Goal: Task Accomplishment & Management: Use online tool/utility

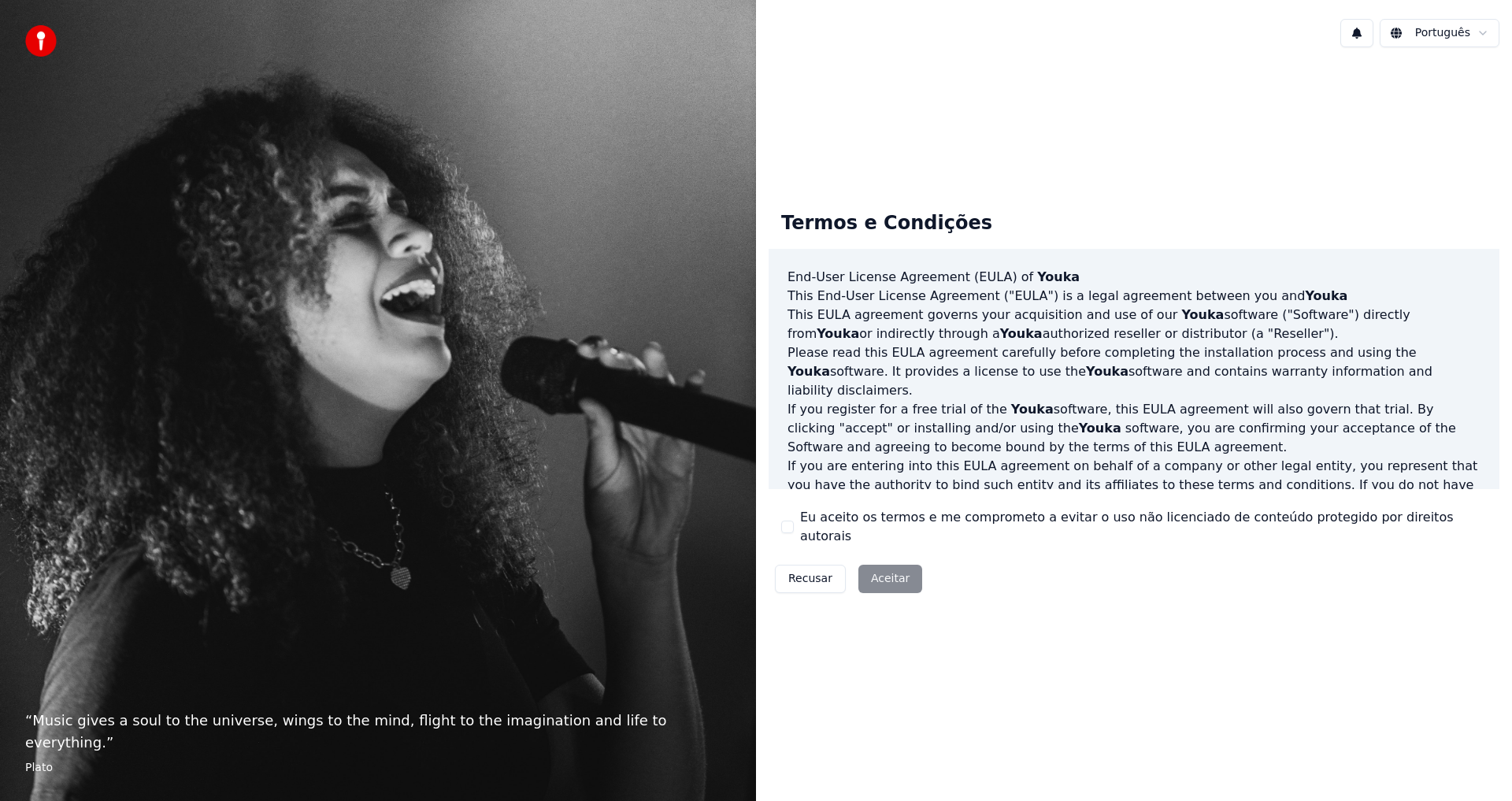
click at [1080, 187] on div "Termos e Condições End-User License Agreement ([PERSON_NAME]) of Youka This End…" at bounding box center [1134, 399] width 756 height 678
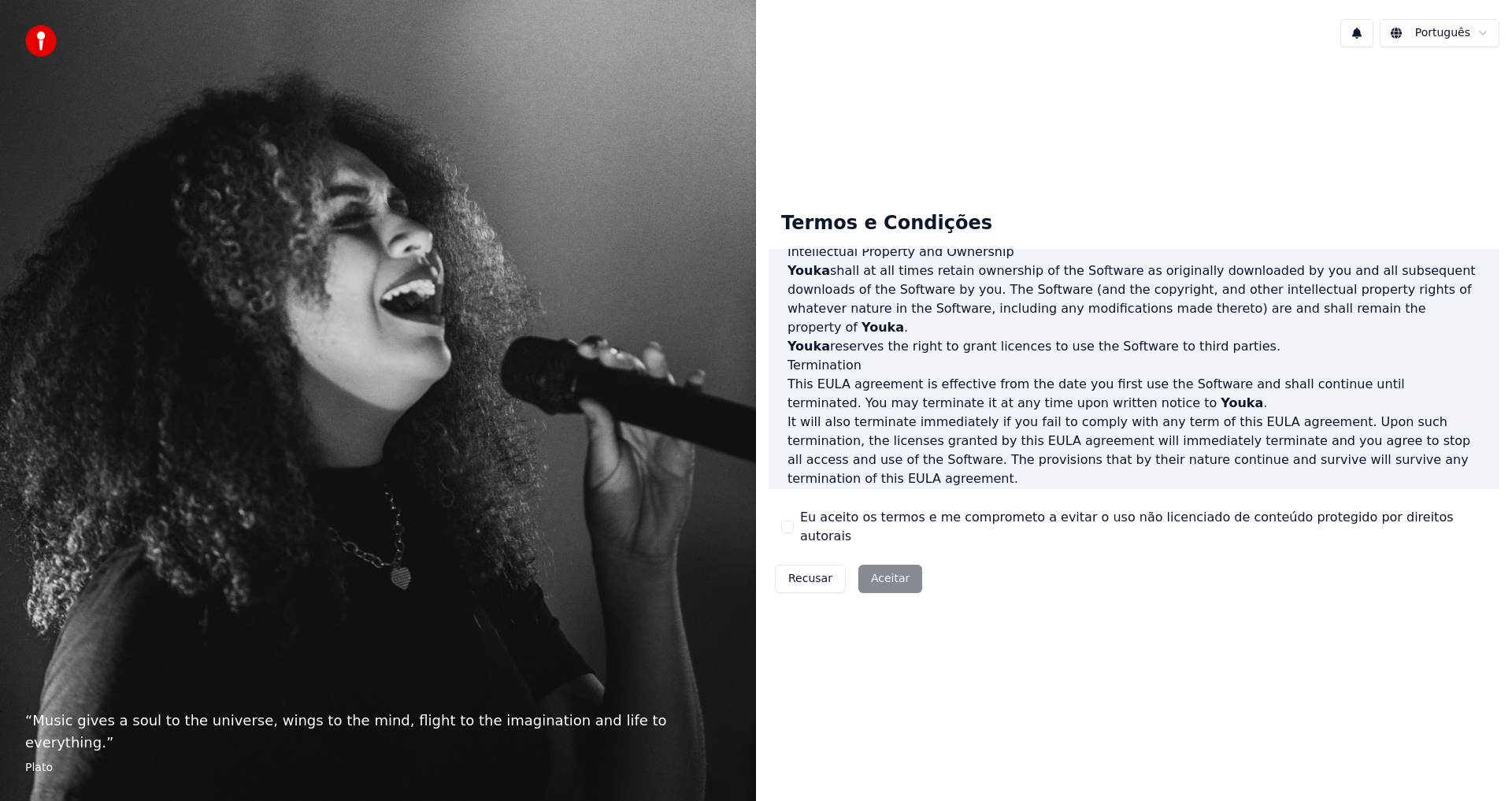
scroll to position [629, 0]
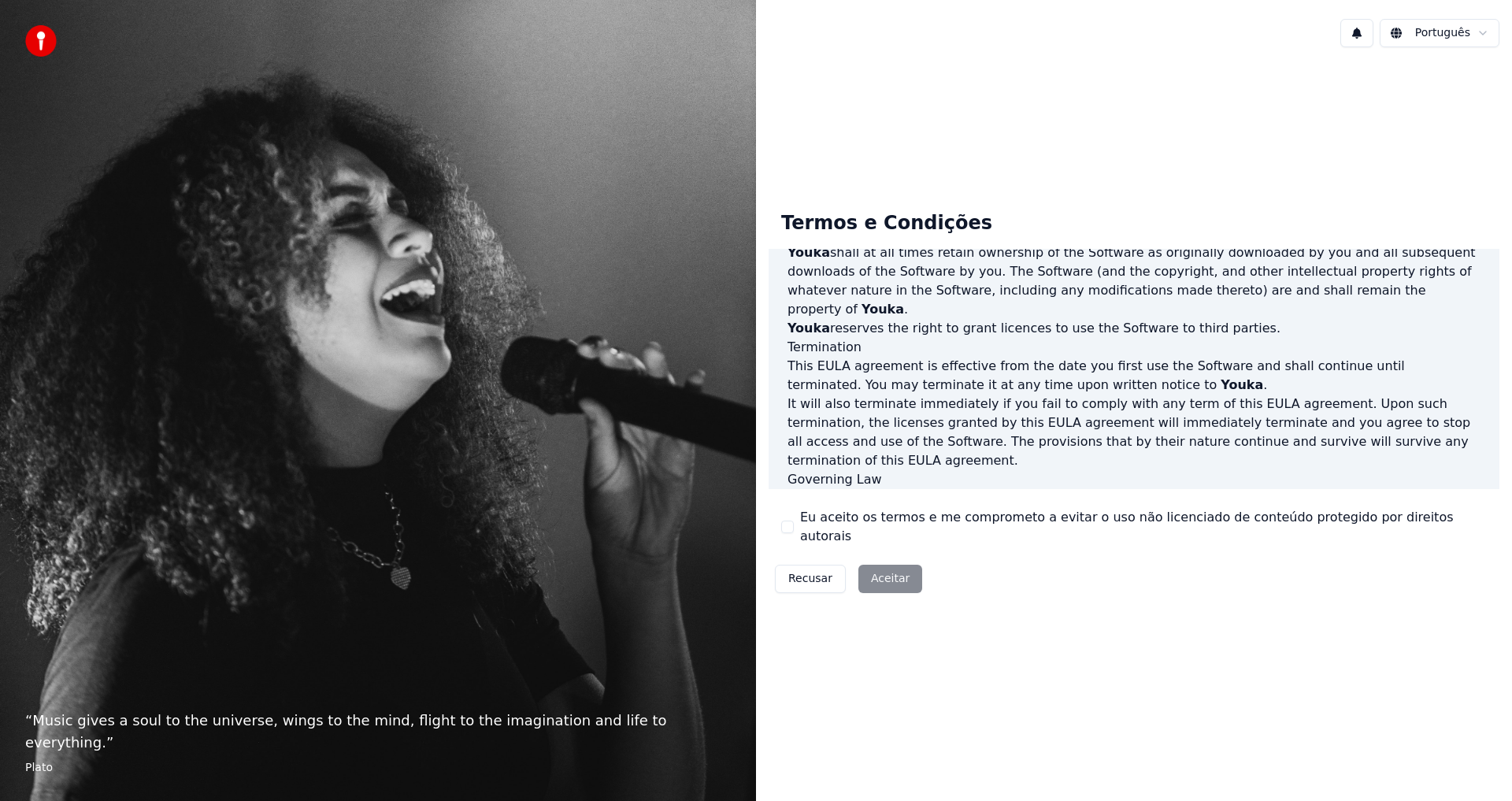
click at [790, 519] on div "Eu aceito os termos e me comprometo a evitar o uso não licenciado de conteúdo p…" at bounding box center [1134, 527] width 705 height 38
drag, startPoint x: 796, startPoint y: 523, endPoint x: 793, endPoint y: 531, distance: 8.5
click at [796, 523] on div "Eu aceito os termos e me comprometo a evitar o uso não licenciado de conteúdo p…" at bounding box center [1134, 527] width 705 height 38
click at [791, 531] on button "Eu aceito os termos e me comprometo a evitar o uso não licenciado de conteúdo p…" at bounding box center [788, 527] width 13 height 13
click at [879, 565] on button "Aceitar" at bounding box center [890, 579] width 64 height 28
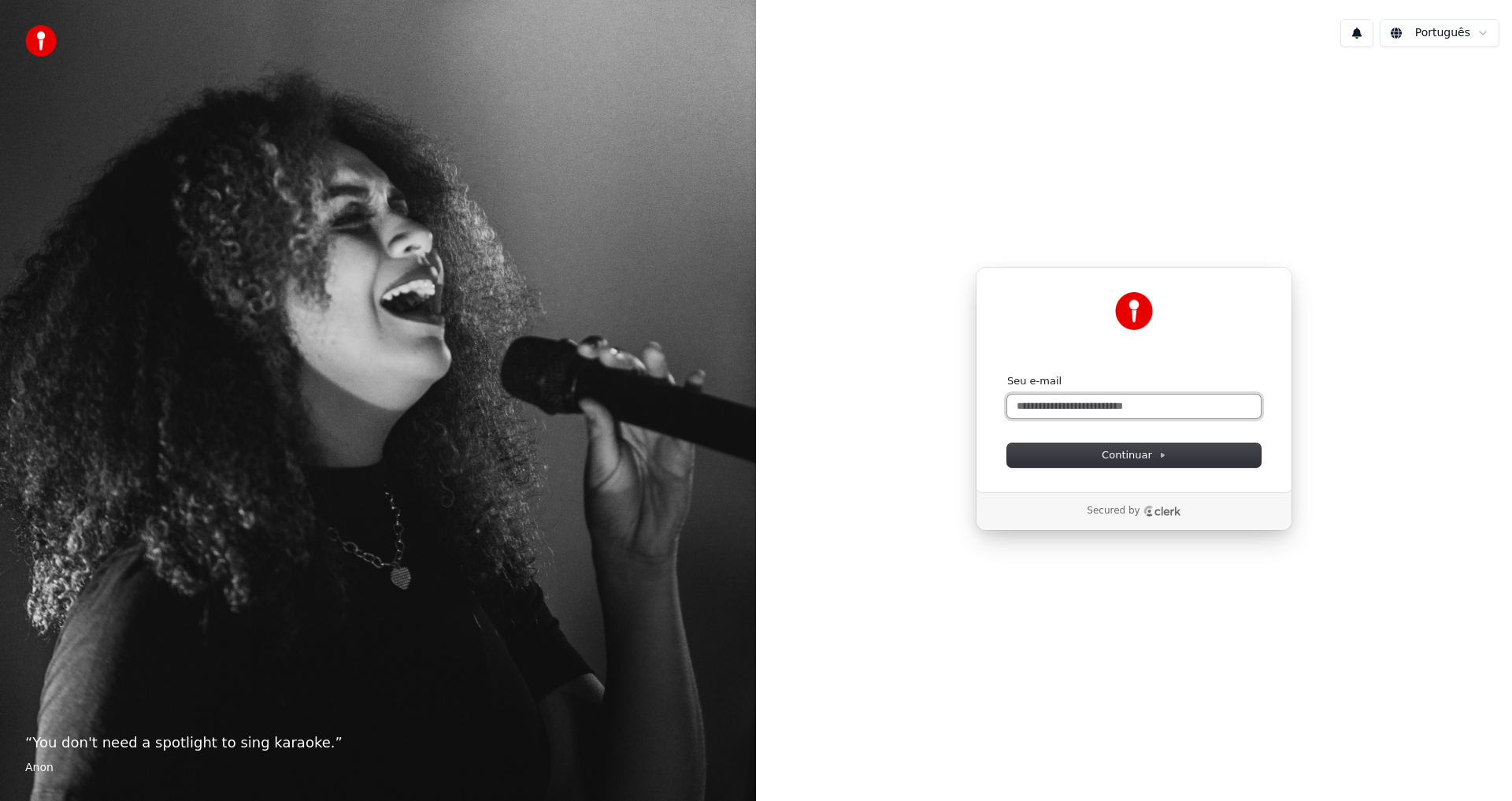
click at [1208, 409] on input "Seu e-mail" at bounding box center [1134, 406] width 254 height 24
click at [1007, 374] on button "submit" at bounding box center [1007, 374] width 0 height 0
type input "**********"
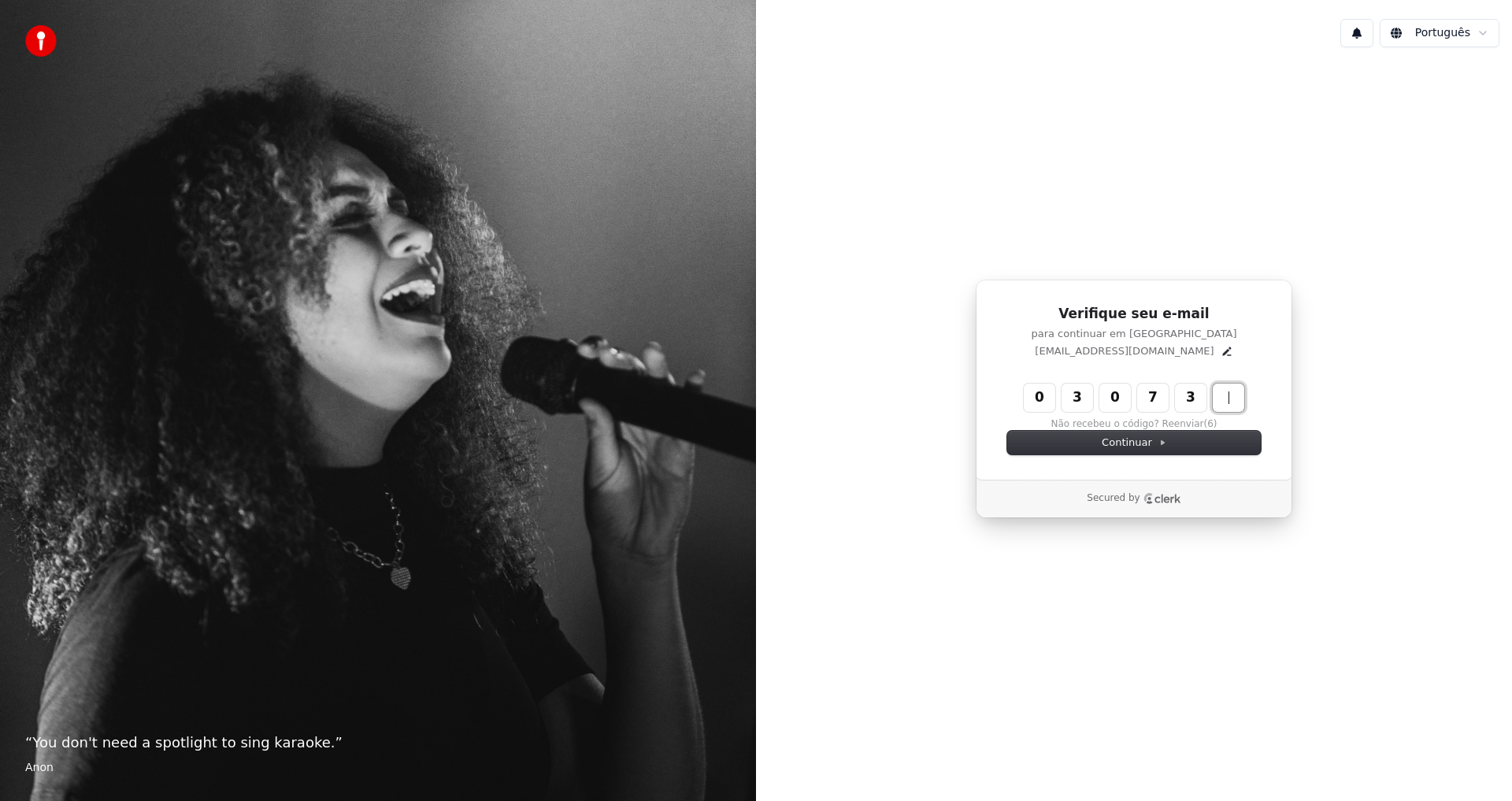
type input "******"
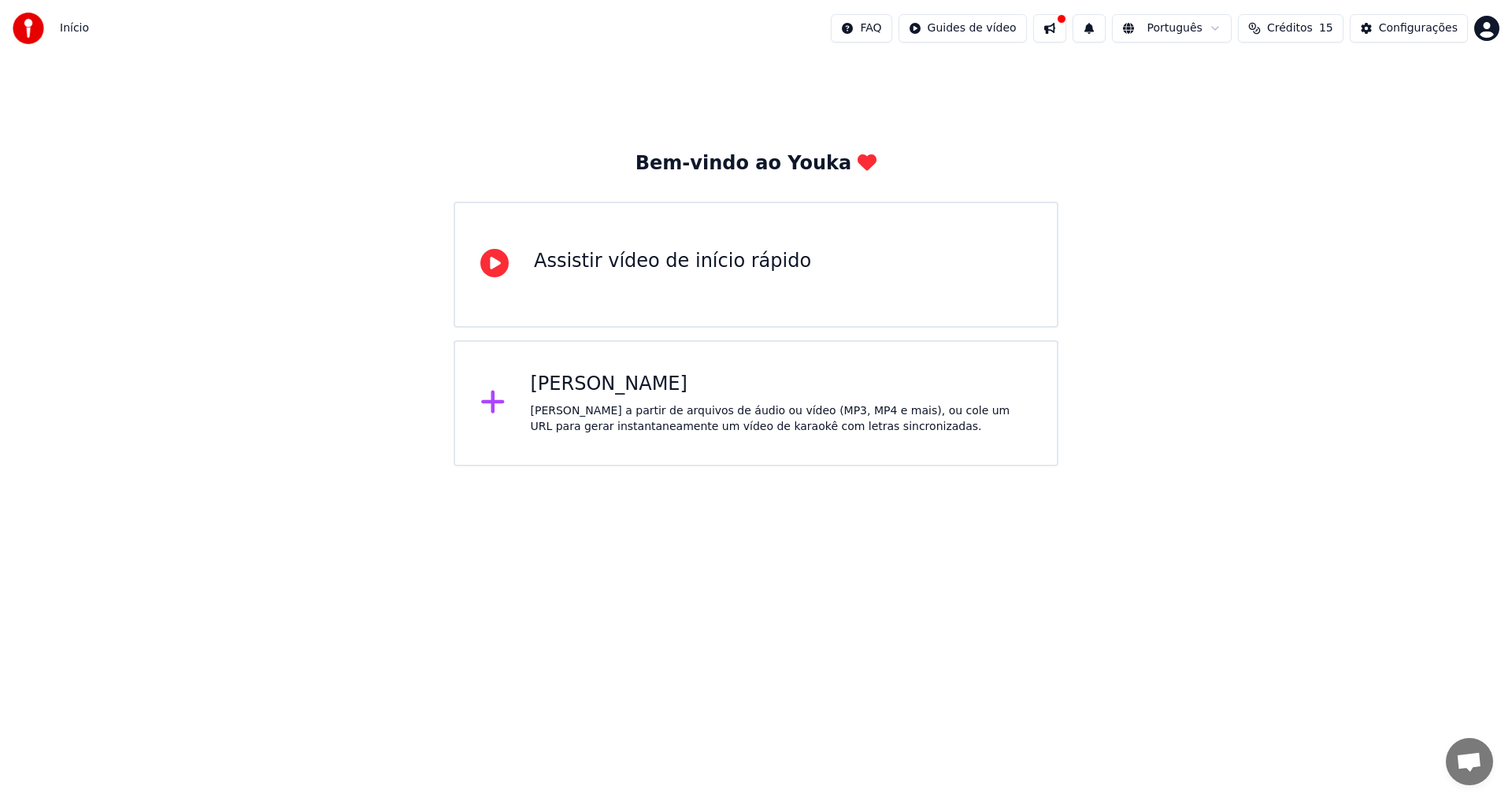
click at [765, 406] on div "[PERSON_NAME] a partir de arquivos de áudio ou vídeo (MP3, MP4 e mais), ou cole…" at bounding box center [781, 419] width 501 height 32
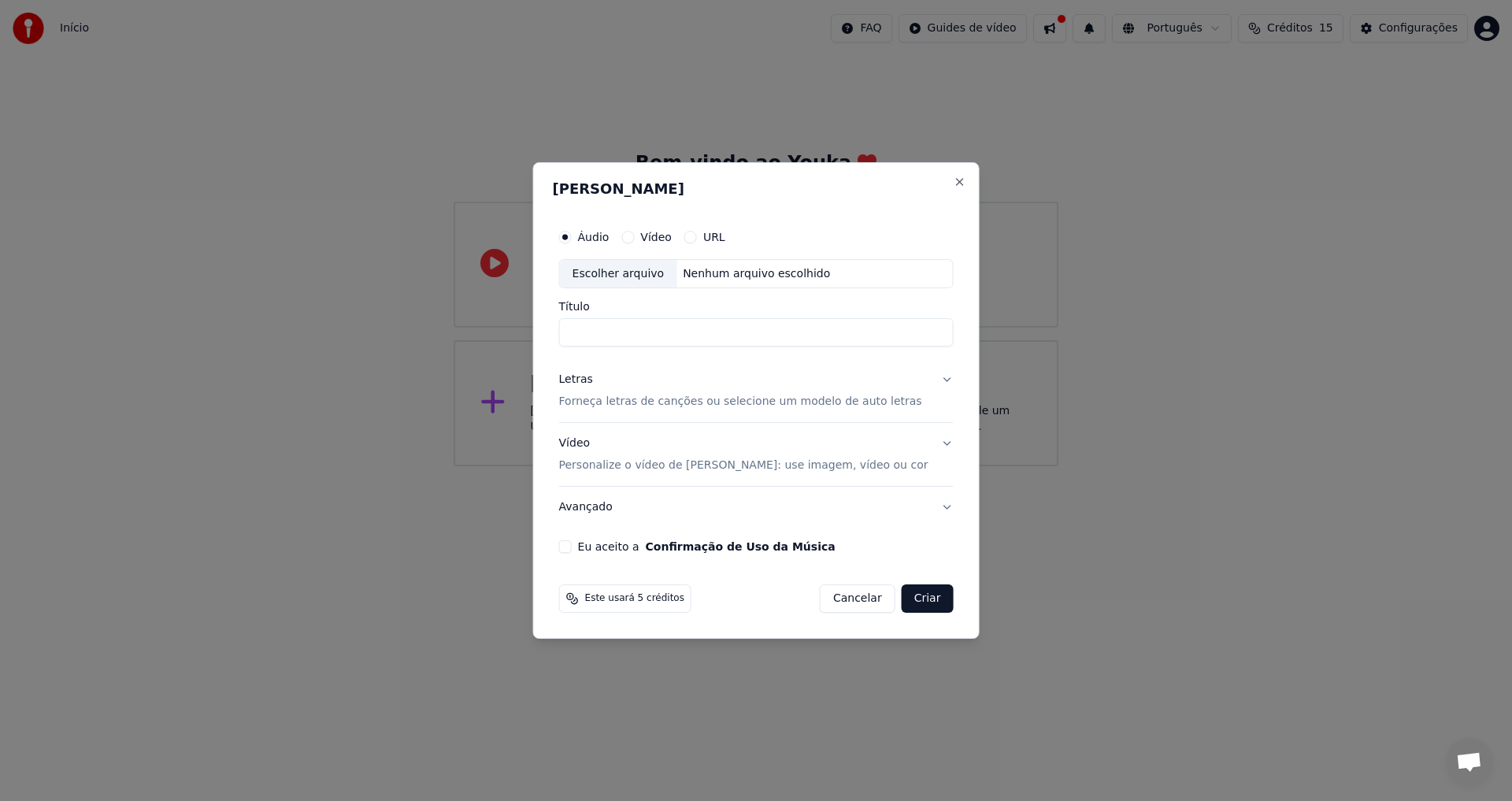
click at [634, 236] on button "Vídeo" at bounding box center [628, 237] width 13 height 13
click at [648, 281] on div "Escolher arquivo" at bounding box center [618, 274] width 117 height 28
click at [803, 403] on p "Forneça letras de canções ou selecione um modelo de auto letras" at bounding box center [740, 402] width 363 height 16
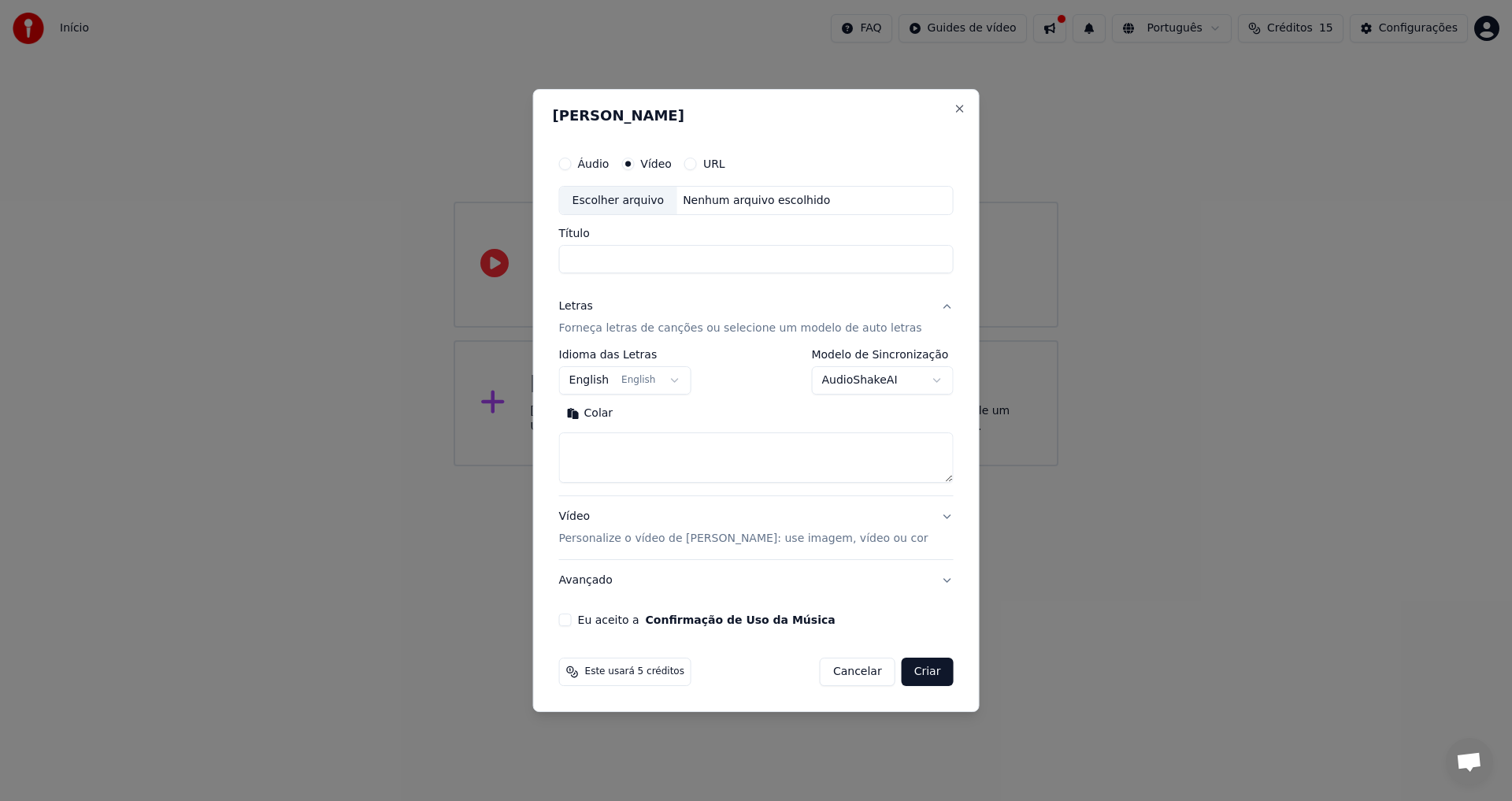
select select
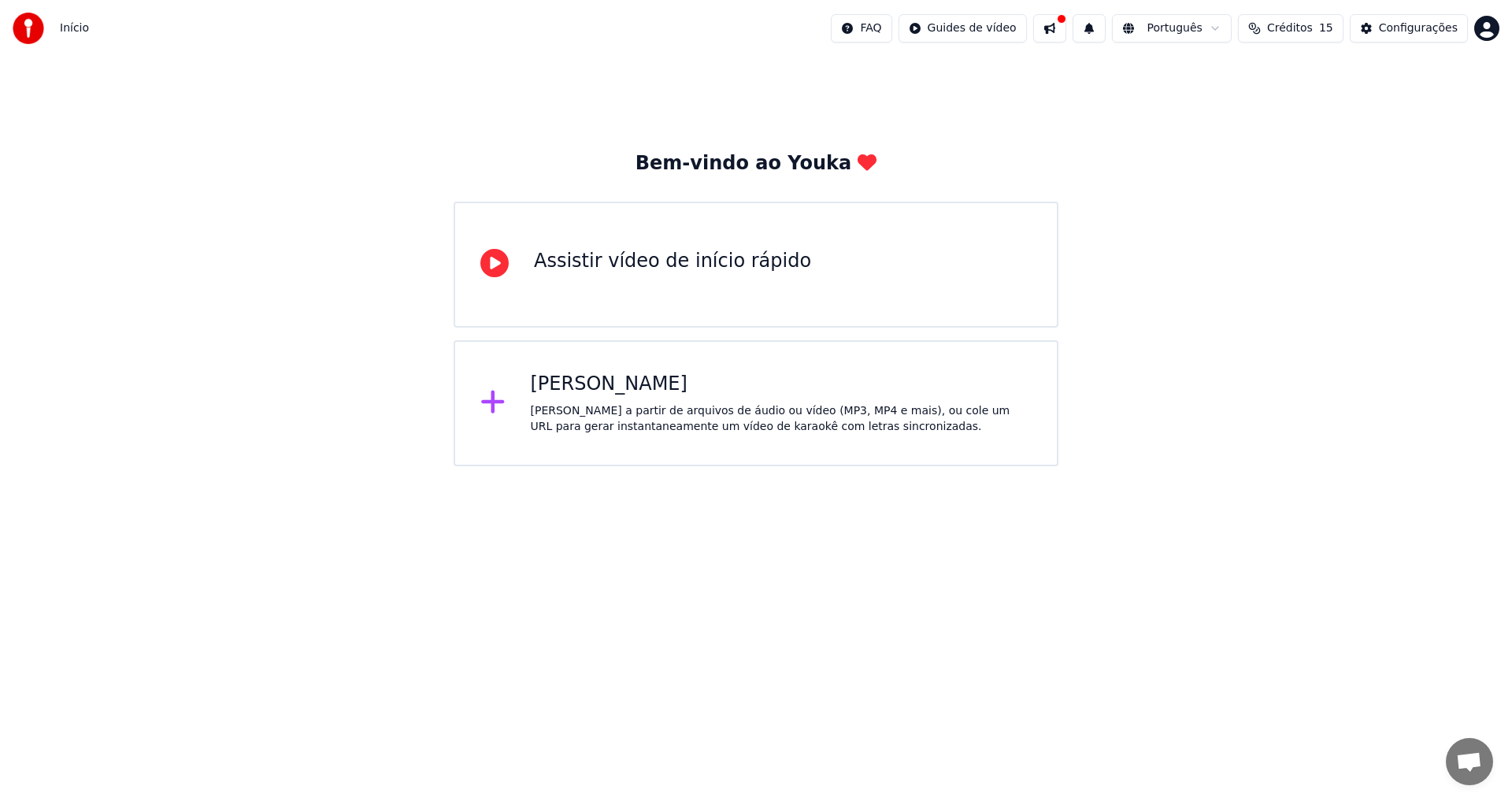
click at [743, 383] on div "Criar Karaokê" at bounding box center [781, 384] width 501 height 25
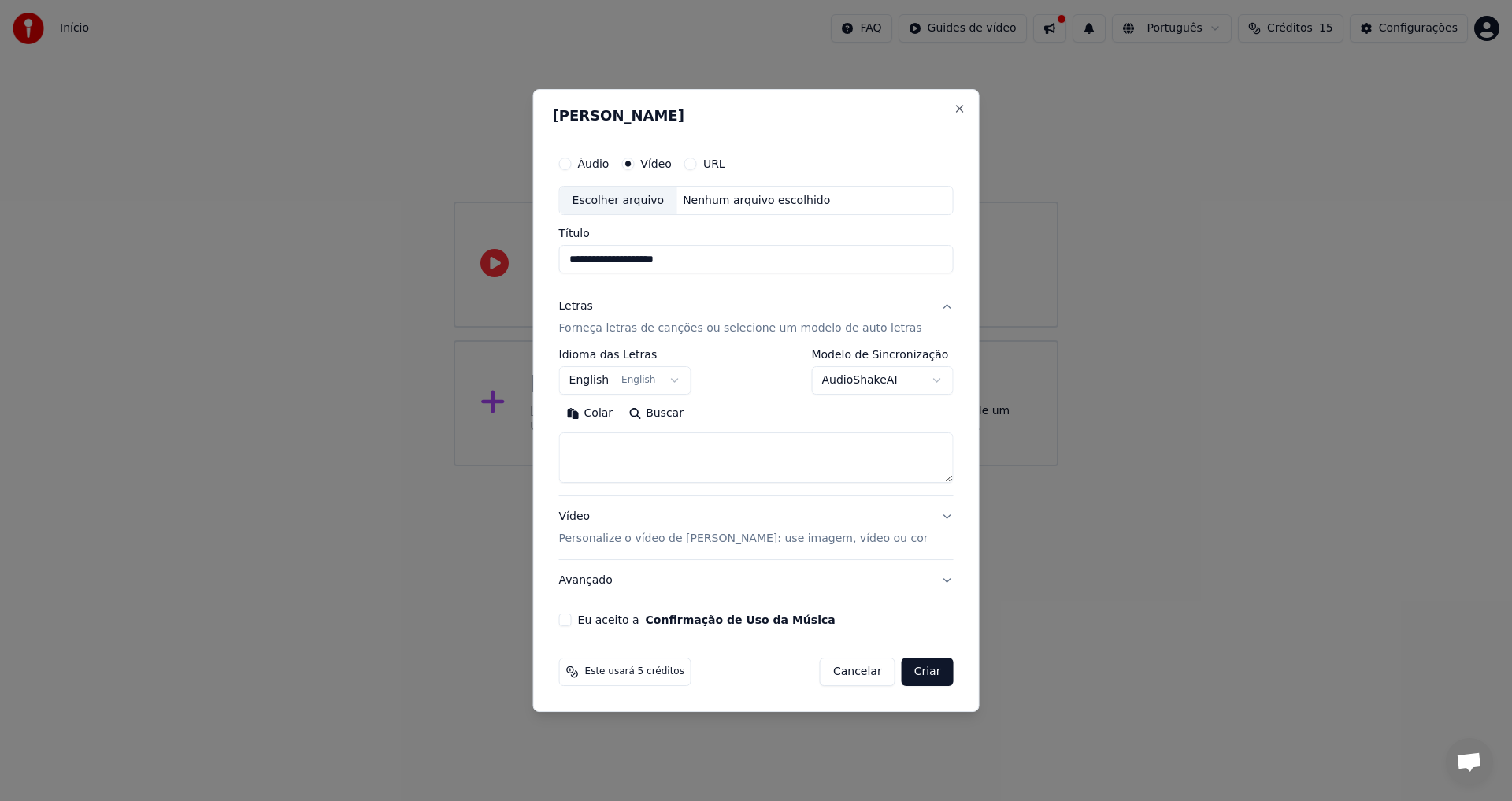
type input "**********"
click at [627, 377] on button "English English" at bounding box center [625, 381] width 132 height 28
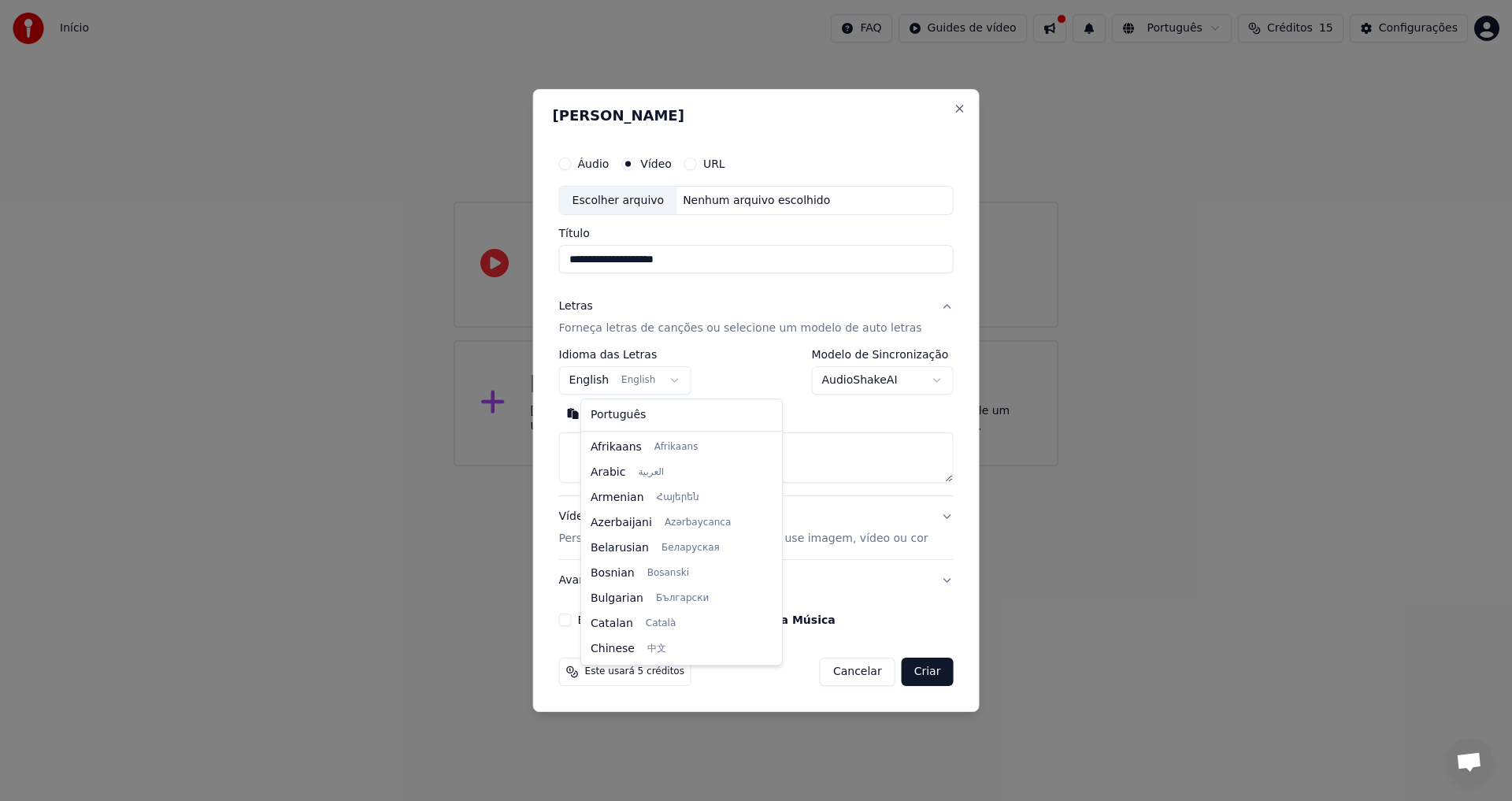
scroll to position [126, 0]
select select "**"
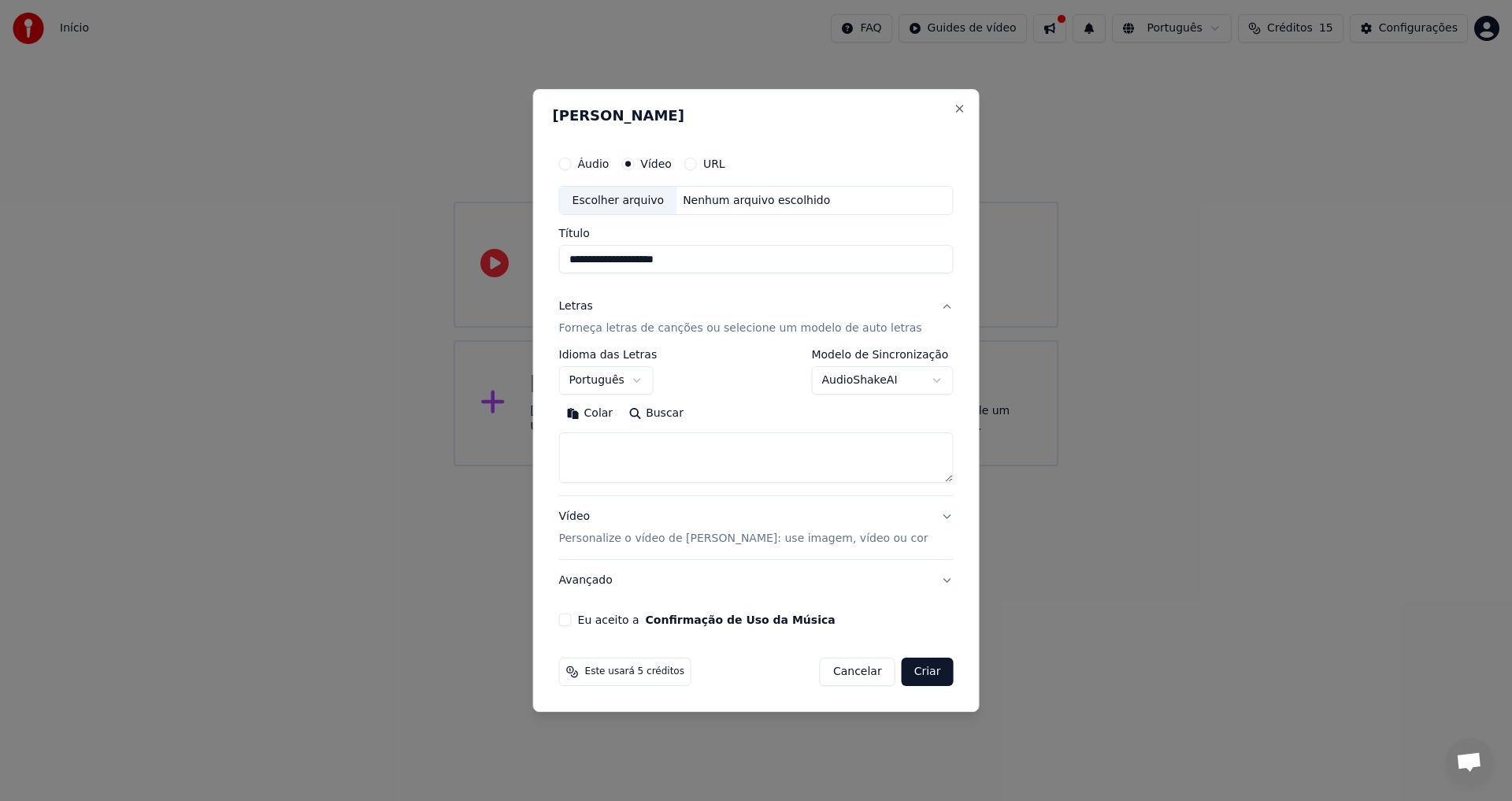
click at [888, 382] on body "**********" at bounding box center [756, 233] width 1512 height 467
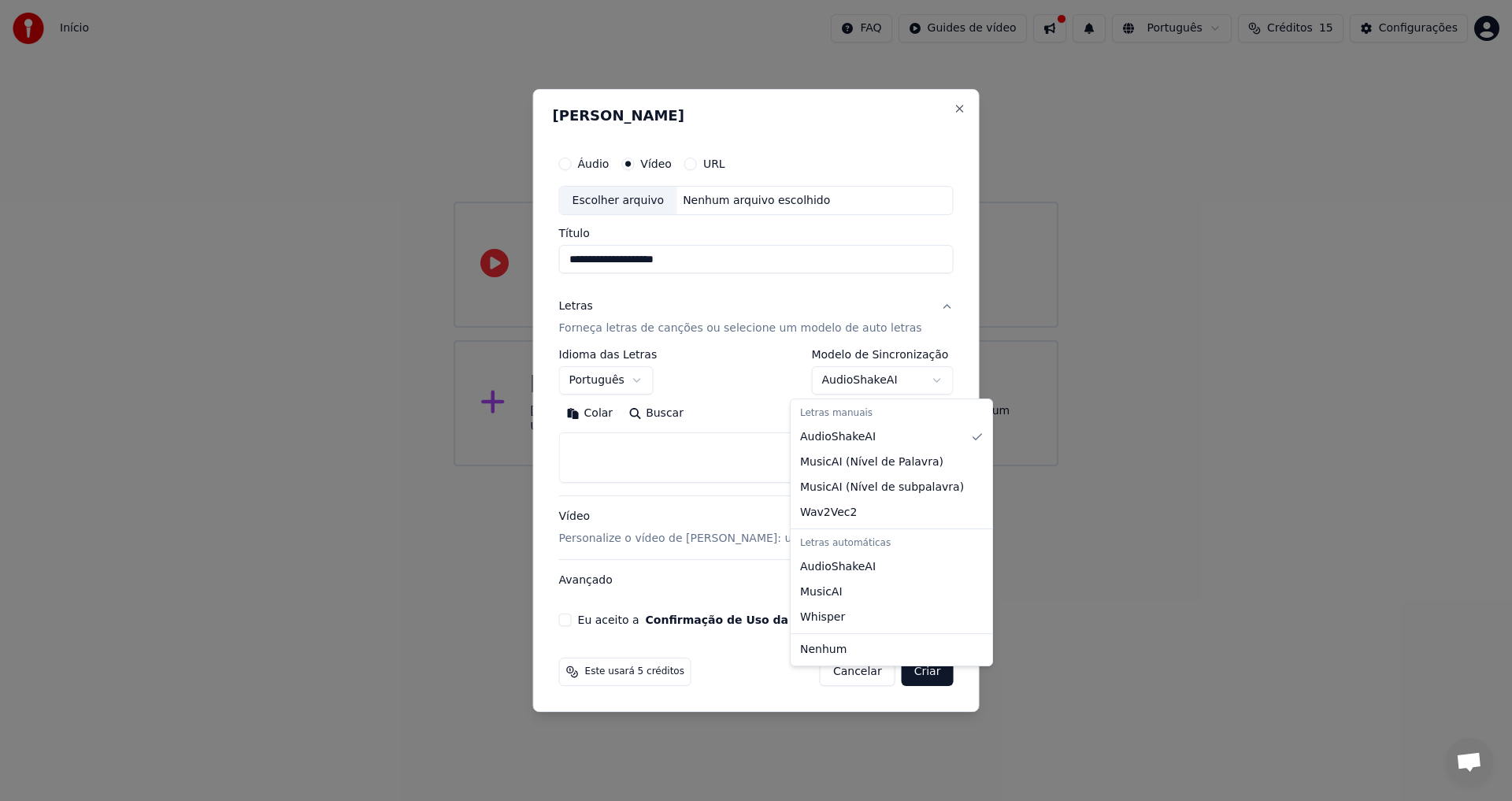
click at [720, 376] on body "**********" at bounding box center [756, 233] width 1512 height 467
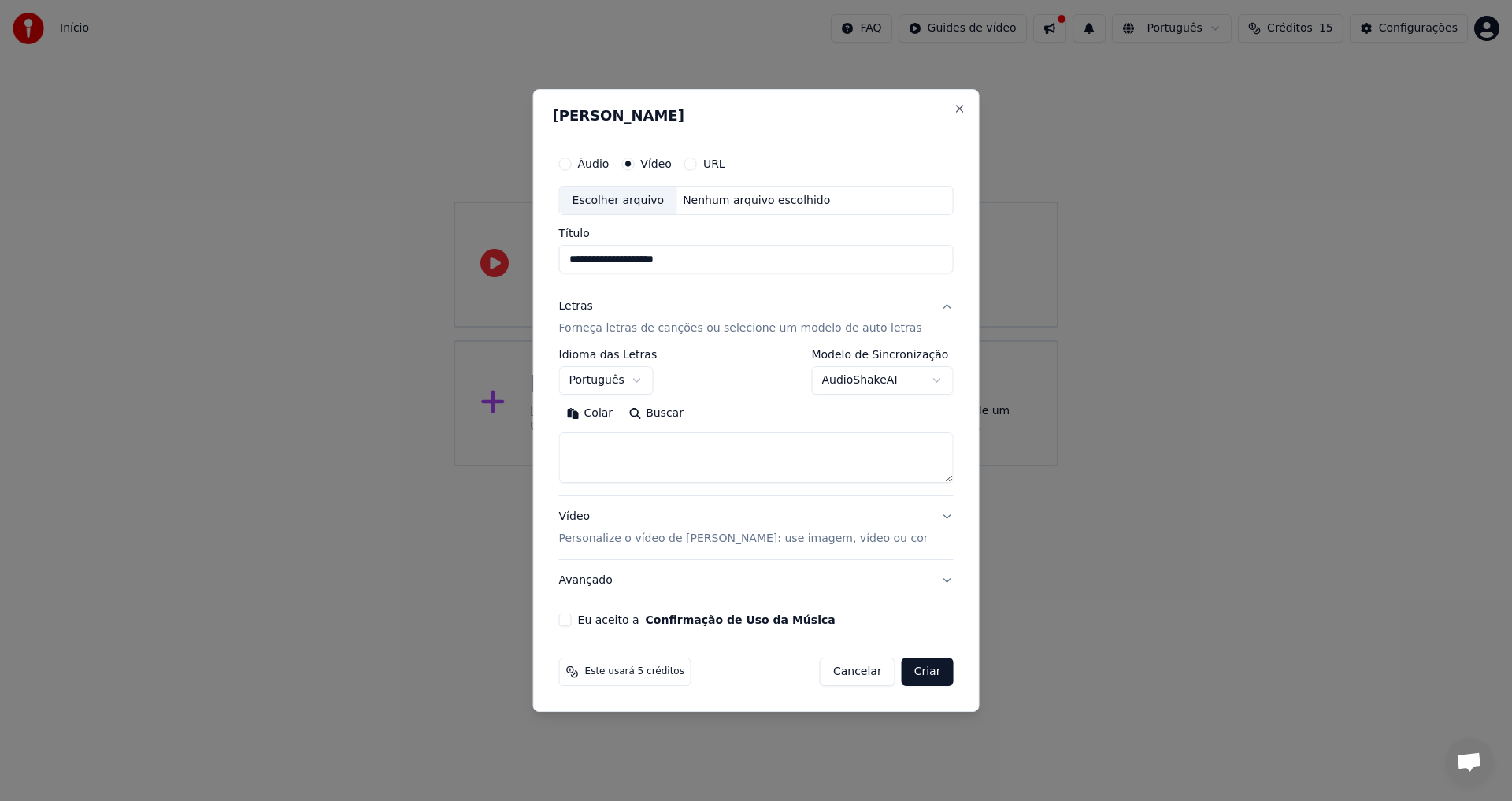
click at [747, 445] on textarea at bounding box center [756, 459] width 395 height 51
paste textarea "**********"
type textarea "**********"
click at [932, 518] on div "**********" at bounding box center [756, 387] width 407 height 491
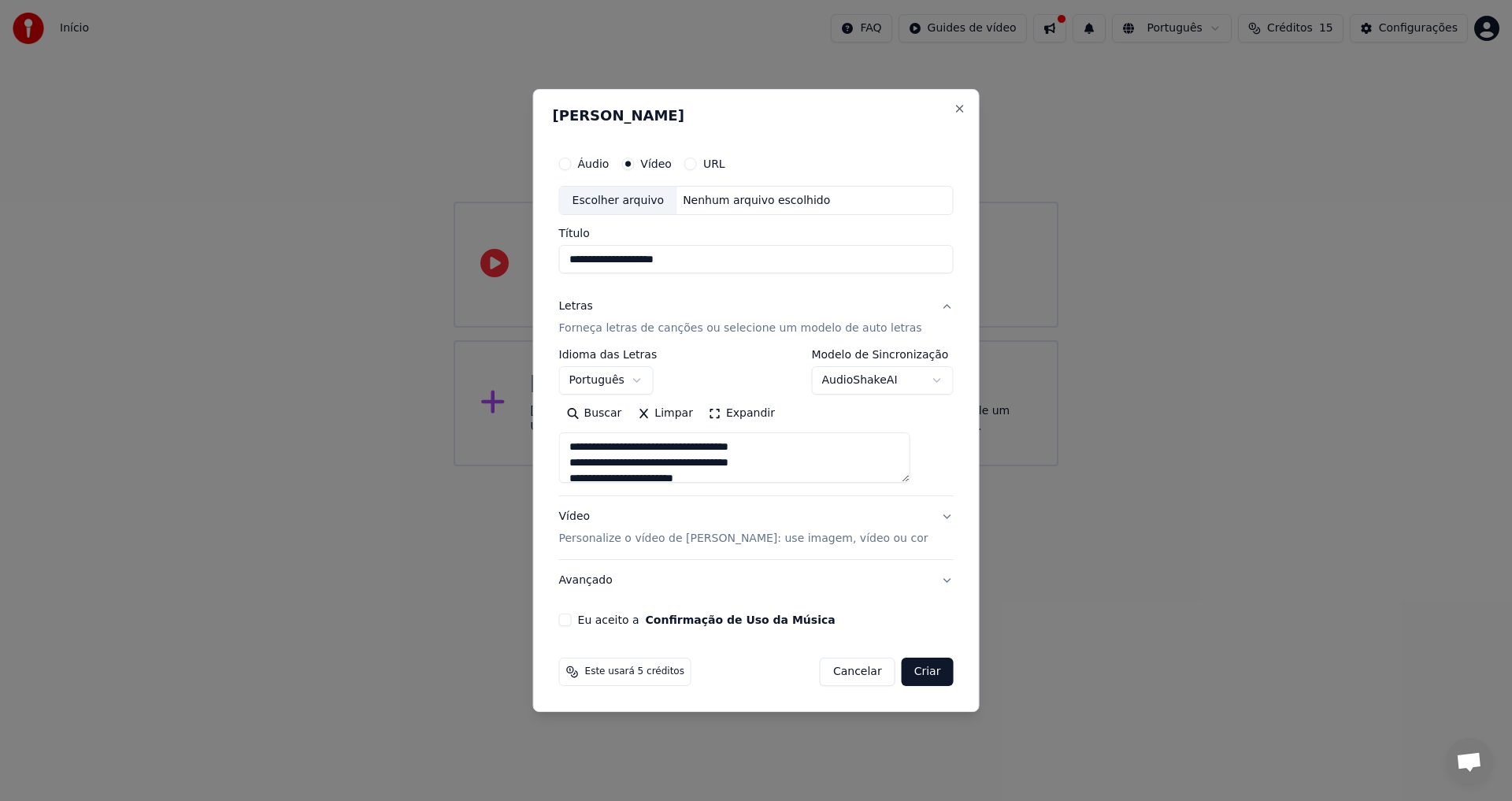
click at [926, 515] on button "Vídeo Personalize o vídeo de karaokê: use imagem, vídeo ou cor" at bounding box center [756, 528] width 395 height 63
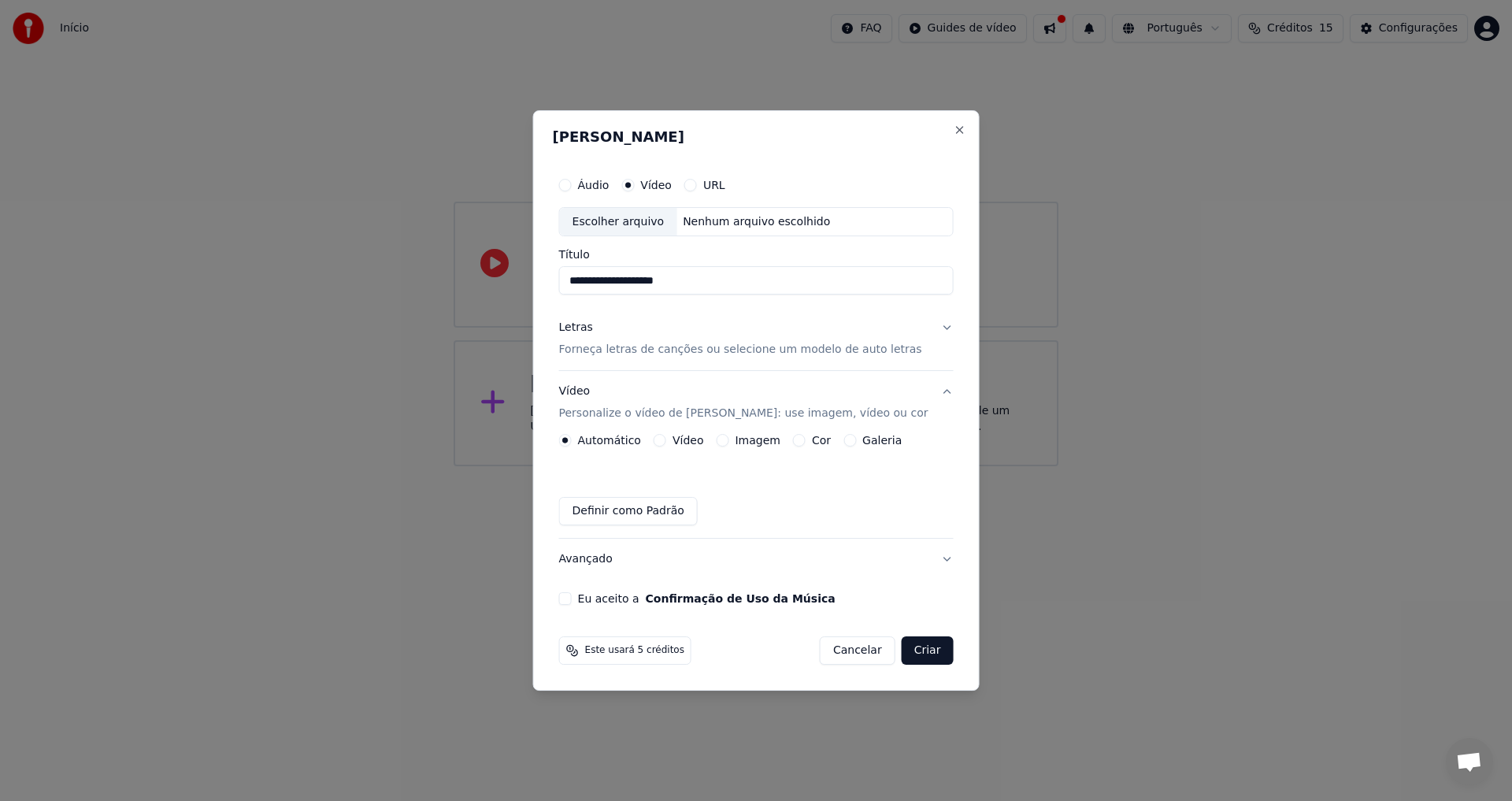
click at [686, 439] on div "Vídeo" at bounding box center [679, 440] width 51 height 13
click at [684, 441] on div "Vídeo" at bounding box center [679, 440] width 51 height 13
click at [667, 440] on button "Vídeo" at bounding box center [660, 440] width 13 height 13
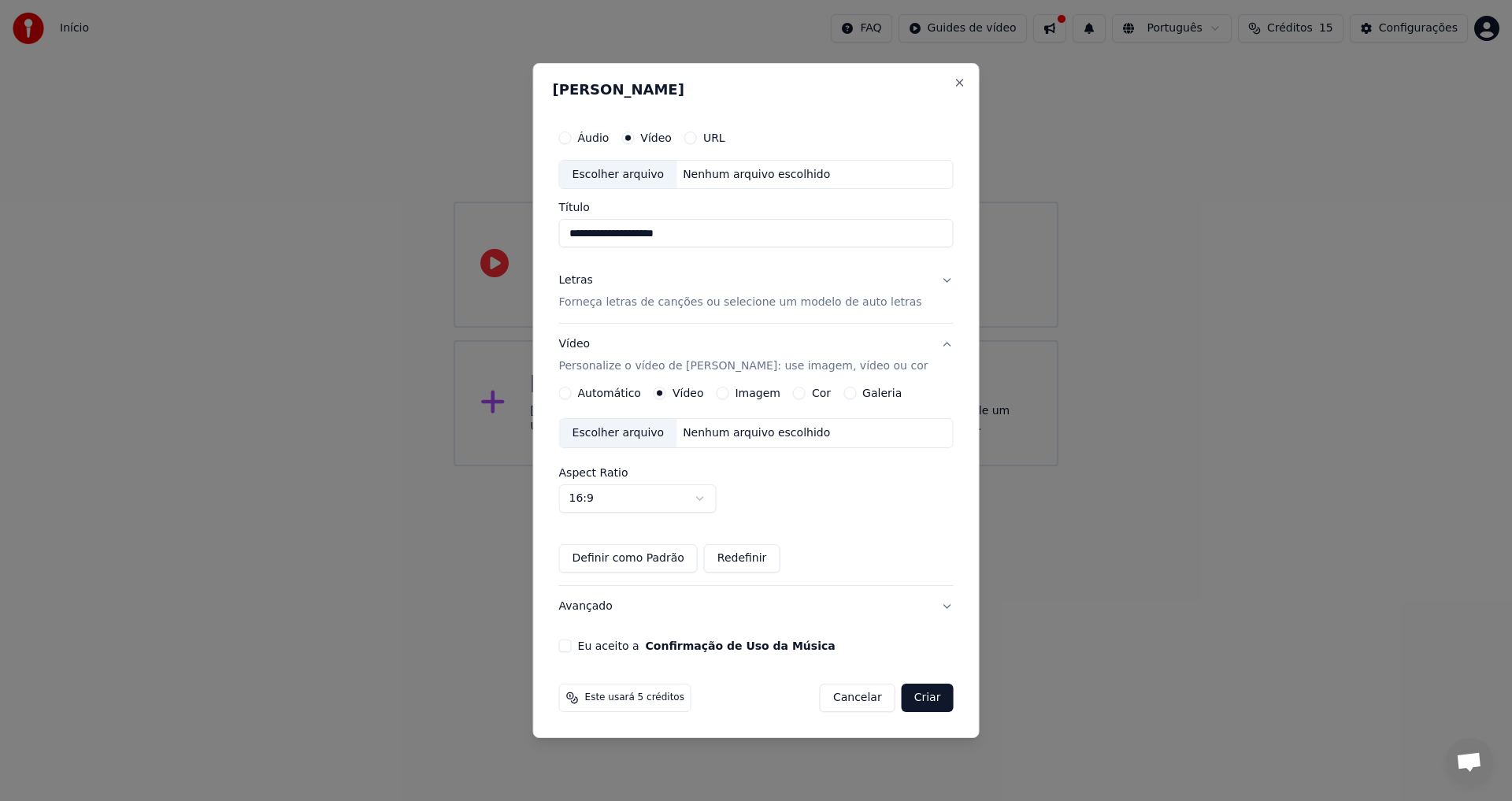
click at [686, 387] on div "Vídeo" at bounding box center [679, 393] width 51 height 13
click at [788, 470] on label "Aspect Ratio" at bounding box center [756, 473] width 395 height 11
click at [572, 644] on button "Eu aceito a Confirmação de Uso da Música" at bounding box center [565, 646] width 13 height 13
click at [920, 278] on button "Letras Forneça letras de canções ou selecione um modelo de auto letras" at bounding box center [756, 293] width 395 height 63
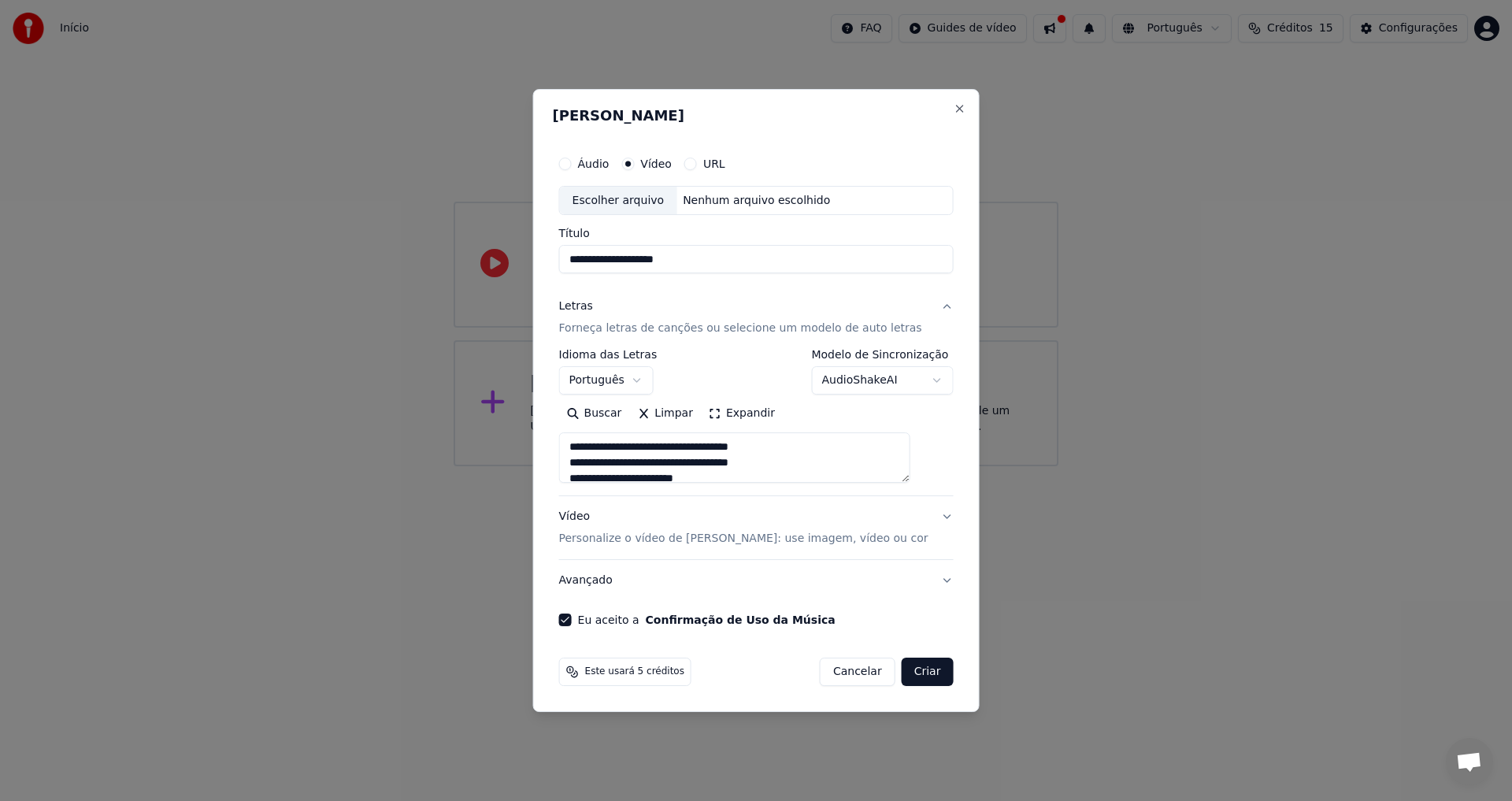
click at [926, 307] on button "Letras Forneça letras de canções ou selecione um modelo de auto letras" at bounding box center [756, 318] width 395 height 63
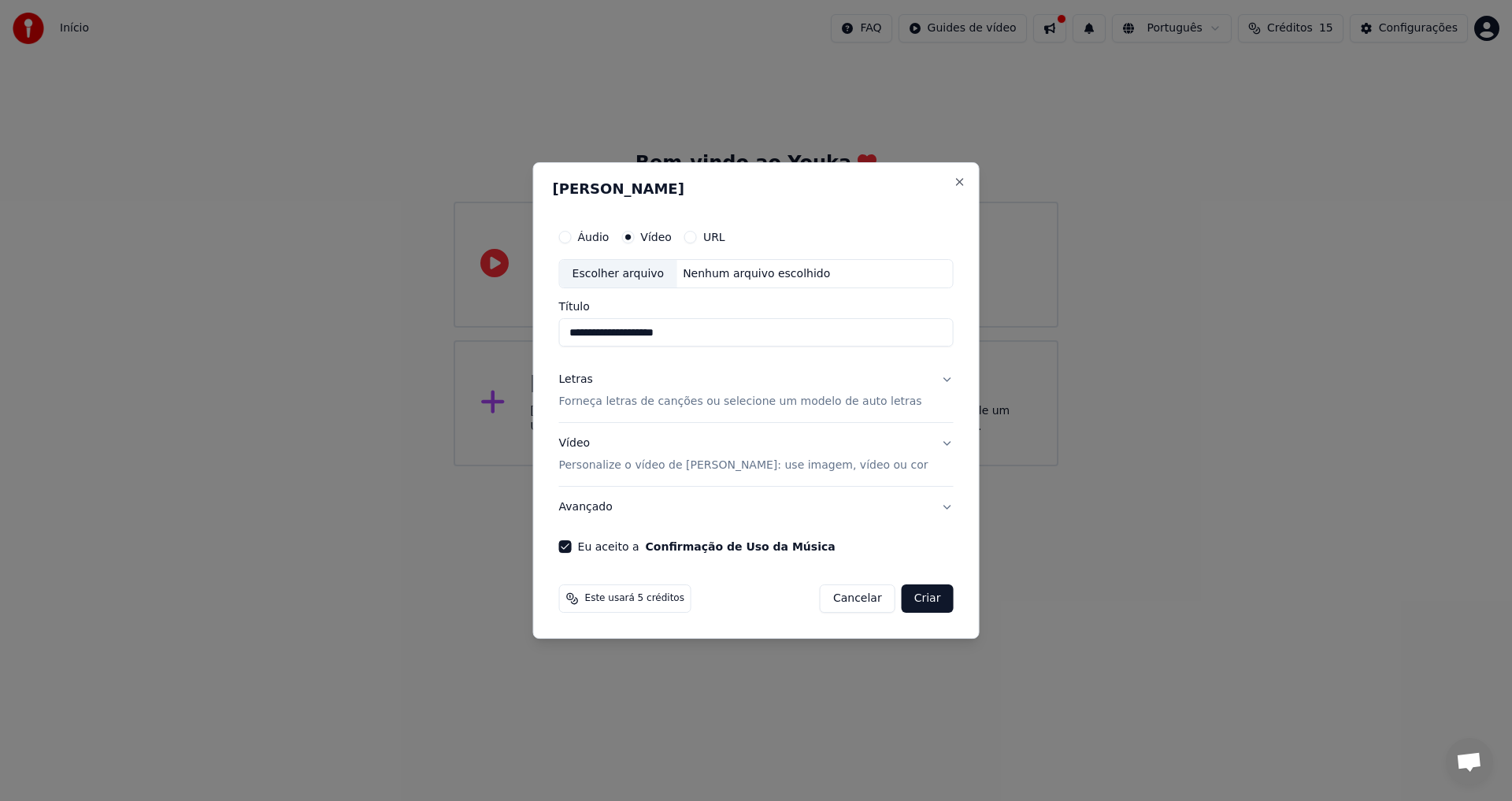
click at [902, 270] on div "Escolher arquivo Nenhum arquivo escolhido" at bounding box center [756, 274] width 395 height 30
click at [926, 383] on button "Letras Forneça letras de canções ou selecione um modelo de auto letras" at bounding box center [756, 391] width 395 height 63
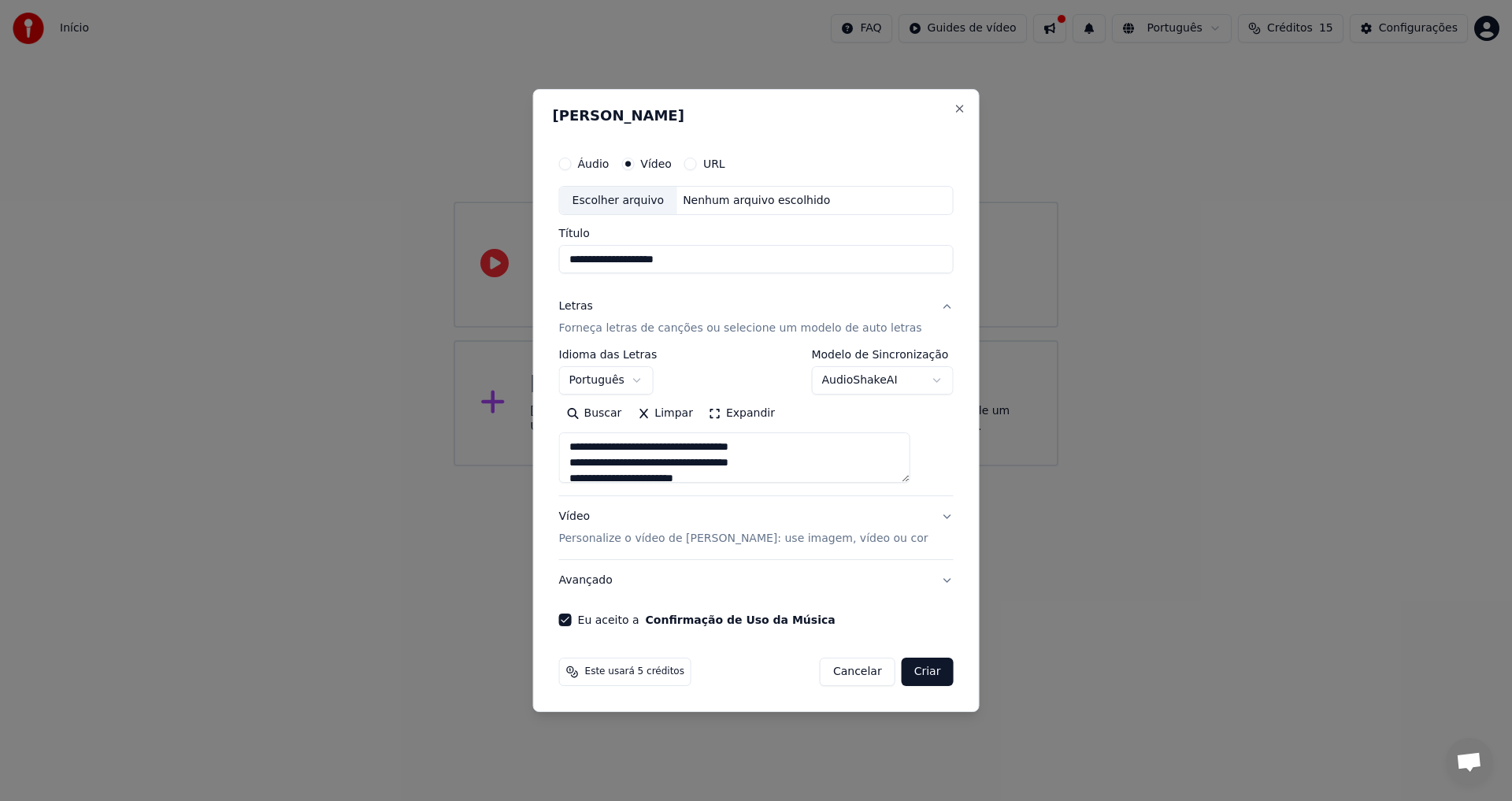
click at [603, 412] on button "Buscar" at bounding box center [595, 414] width 71 height 25
click at [749, 421] on button "Expandir" at bounding box center [742, 414] width 82 height 25
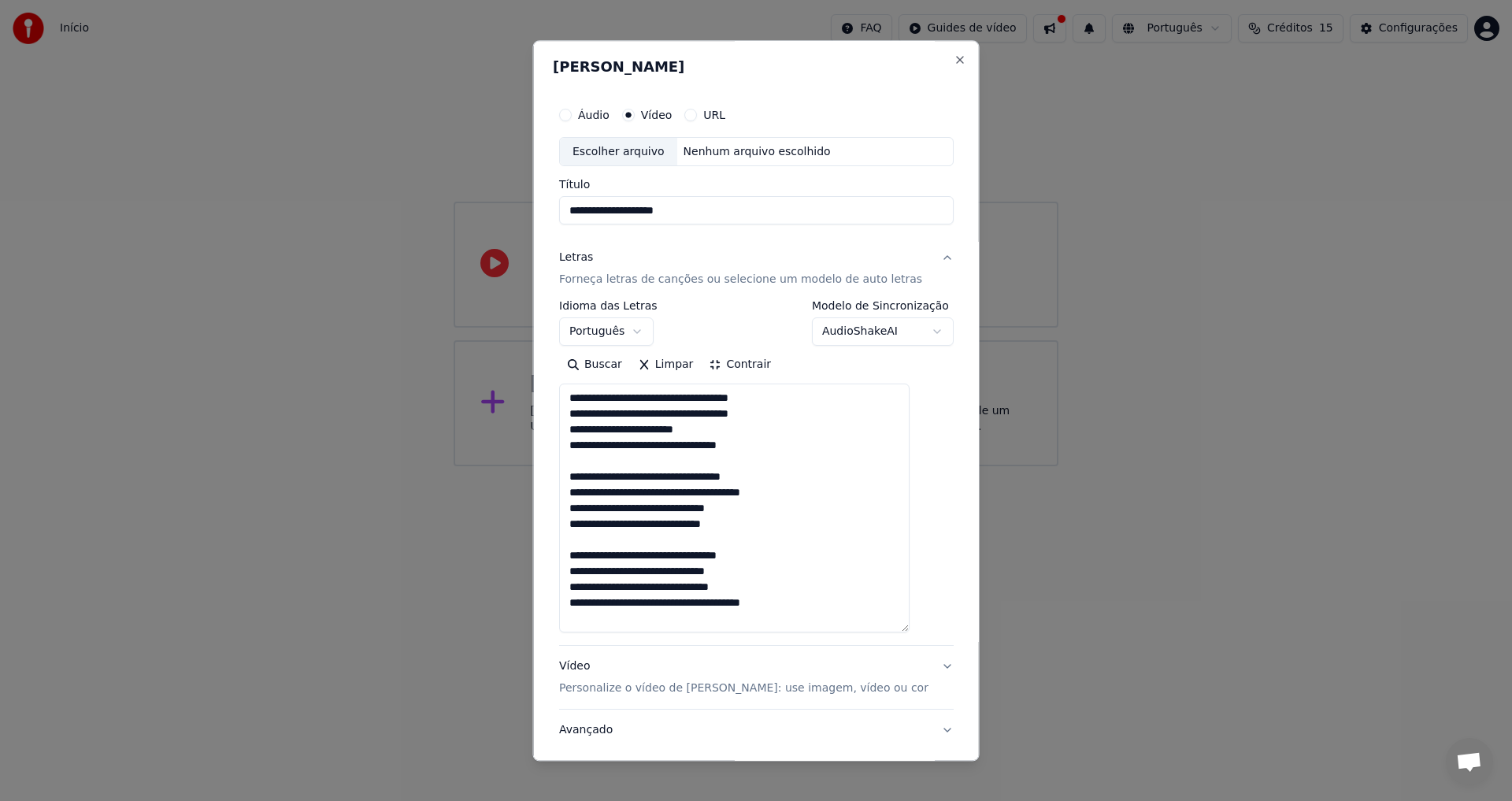
click at [613, 364] on button "Buscar" at bounding box center [595, 365] width 71 height 25
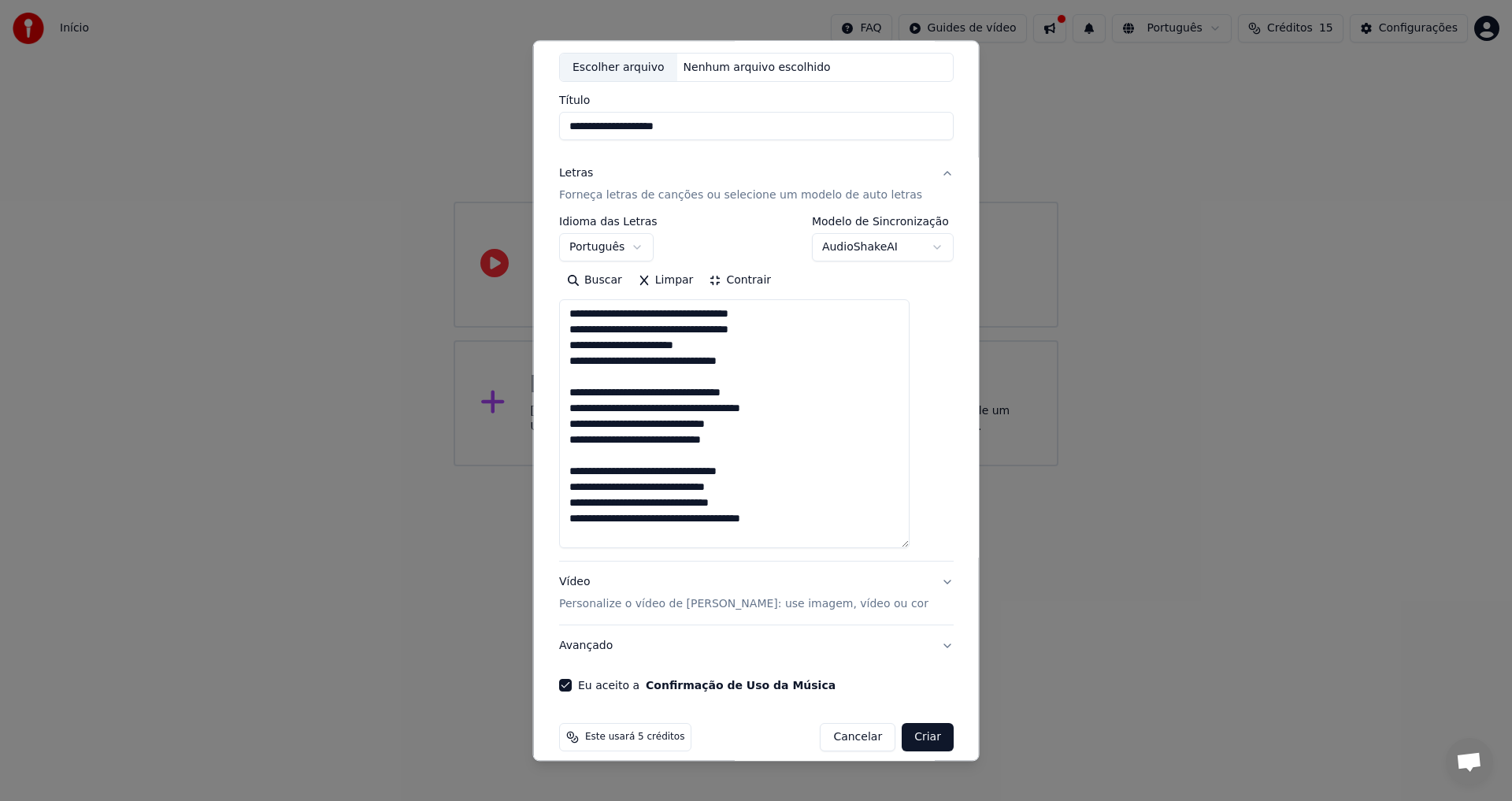
scroll to position [100, 0]
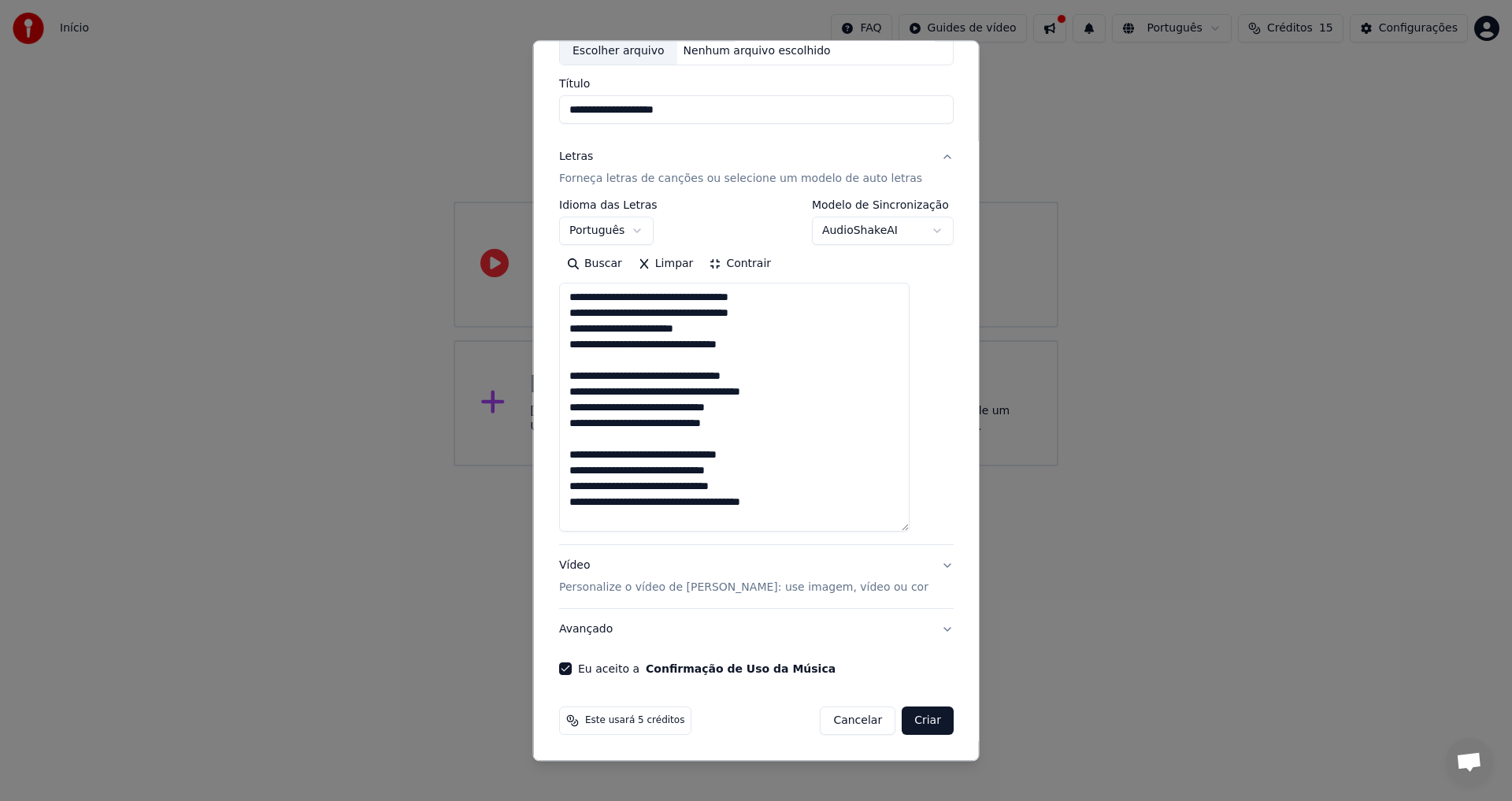
click at [909, 718] on button "Criar" at bounding box center [928, 721] width 52 height 28
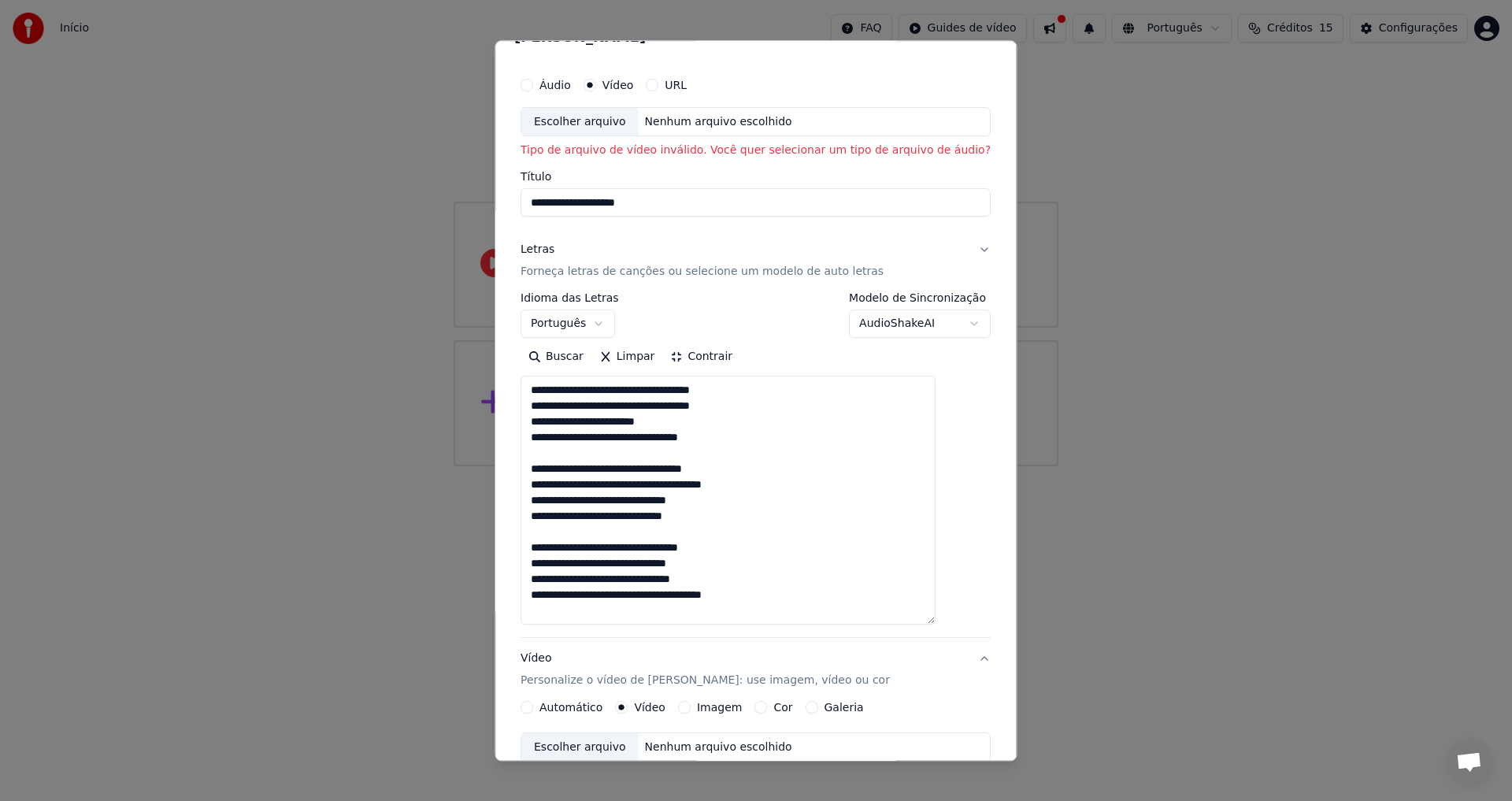
scroll to position [0, 0]
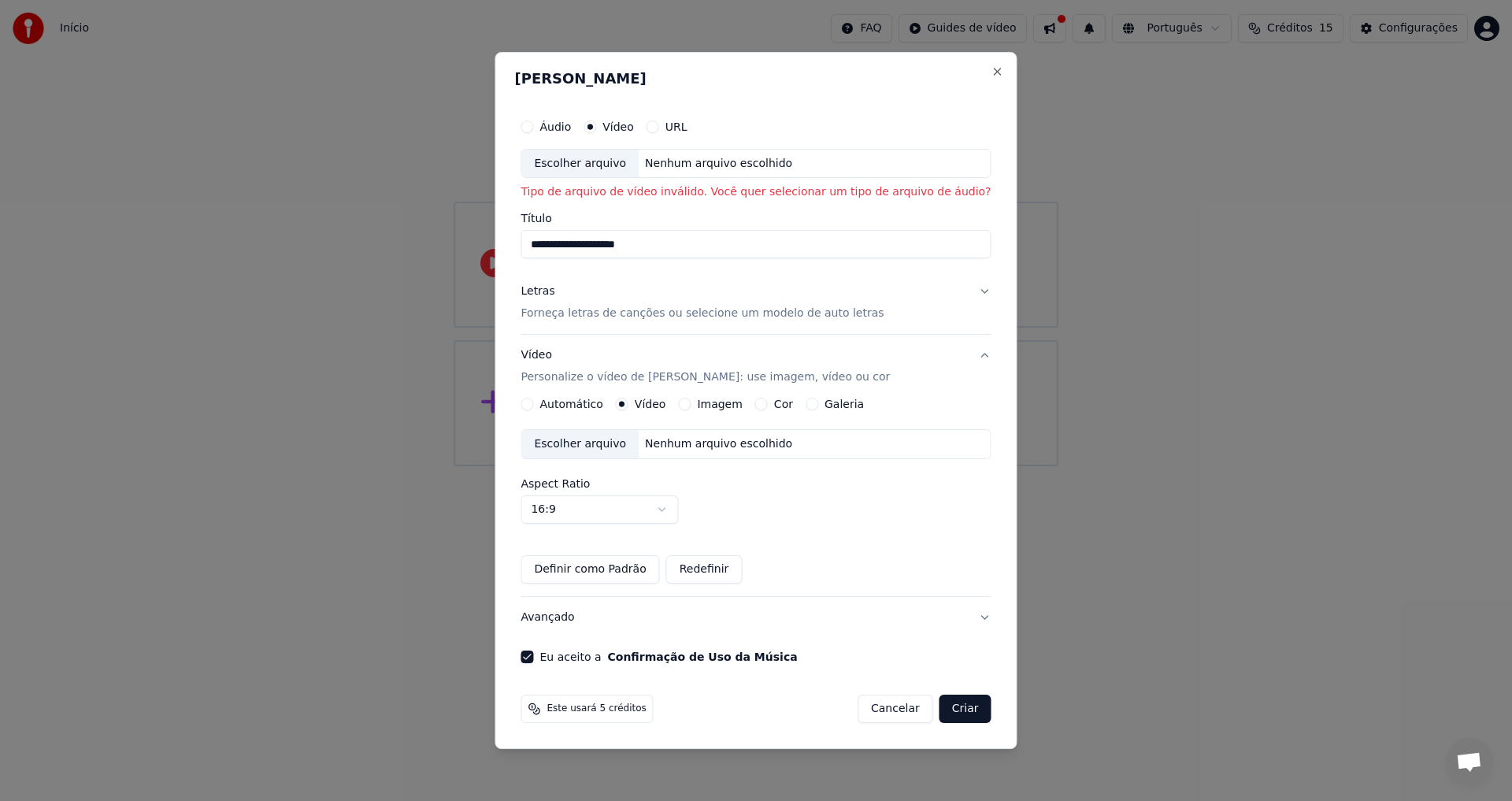
click at [639, 174] on div "Escolher arquivo" at bounding box center [580, 164] width 117 height 28
click at [686, 157] on div "Nenhum arquivo escolhido" at bounding box center [719, 164] width 160 height 16
click at [533, 127] on button "Áudio" at bounding box center [527, 127] width 13 height 13
click at [610, 130] on div "Vídeo" at bounding box center [609, 127] width 51 height 13
click at [596, 130] on button "Vídeo" at bounding box center [590, 127] width 13 height 13
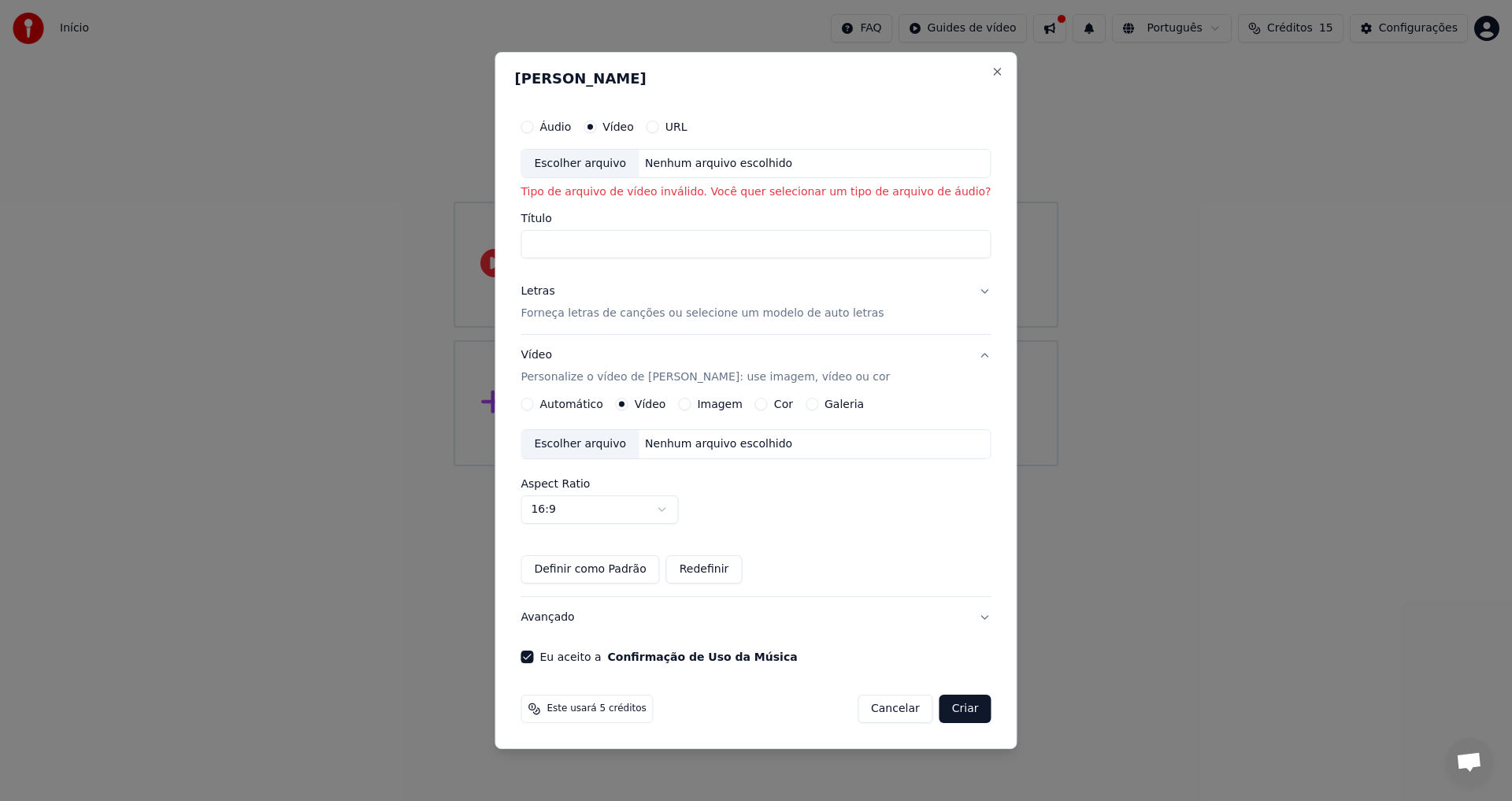
click at [596, 130] on button "Vídeo" at bounding box center [590, 127] width 13 height 13
click at [562, 123] on div "Áudio" at bounding box center [546, 127] width 51 height 13
click at [546, 123] on div "Áudio Vídeo URL Escolher arquivo Nenhum arquivo escolhido Tipo de arquivo de ví…" at bounding box center [755, 387] width 482 height 565
click at [533, 125] on button "Áudio" at bounding box center [527, 127] width 13 height 13
click at [939, 708] on button "Criar" at bounding box center [966, 708] width 52 height 28
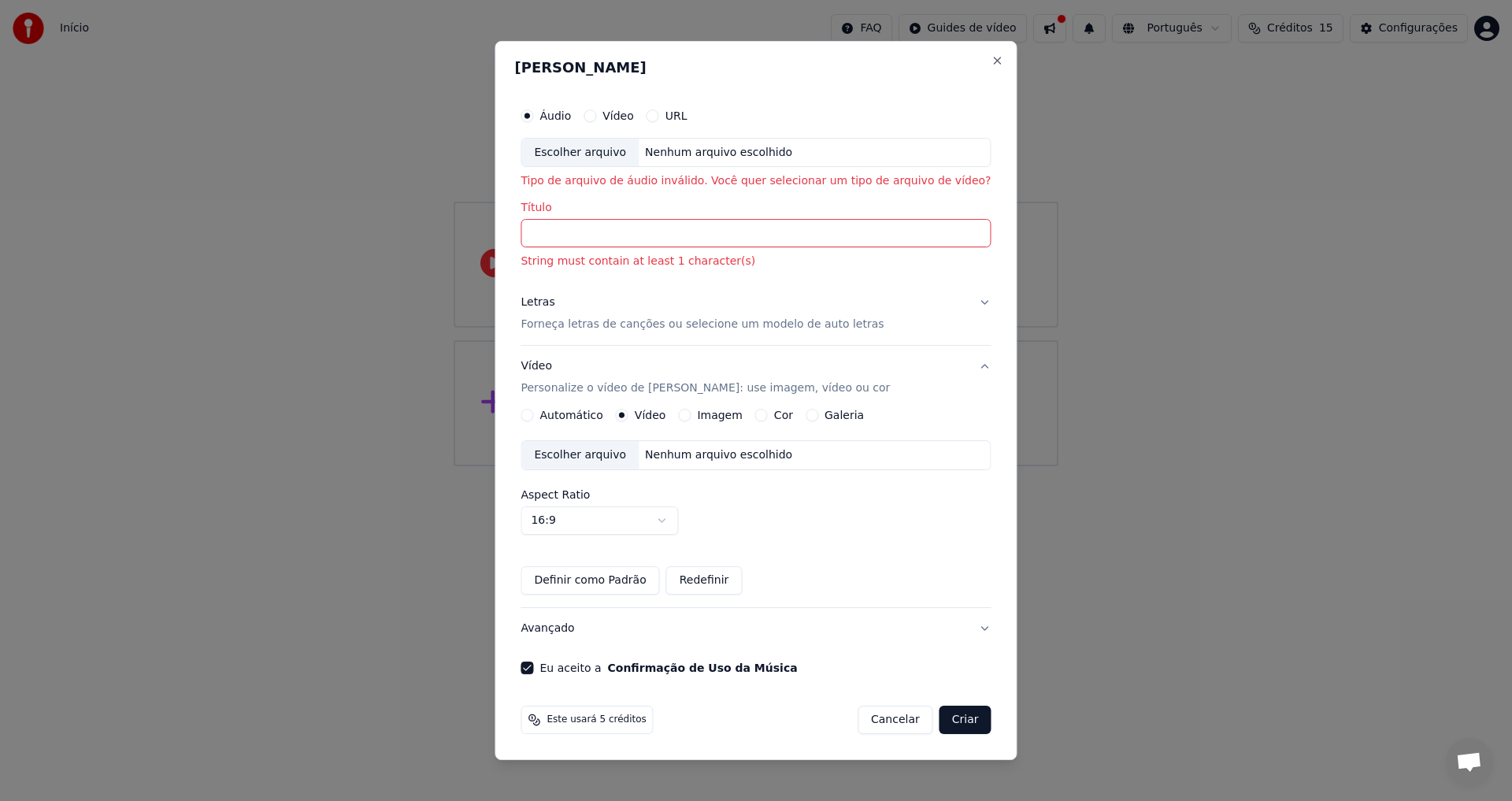
click at [773, 235] on input "Título" at bounding box center [755, 234] width 471 height 28
click at [596, 115] on button "Vídeo" at bounding box center [590, 115] width 13 height 13
click at [562, 120] on div "Áudio" at bounding box center [546, 115] width 51 height 13
click at [533, 109] on button "Áudio" at bounding box center [527, 115] width 13 height 13
click at [595, 240] on input "Título" at bounding box center [755, 234] width 471 height 28
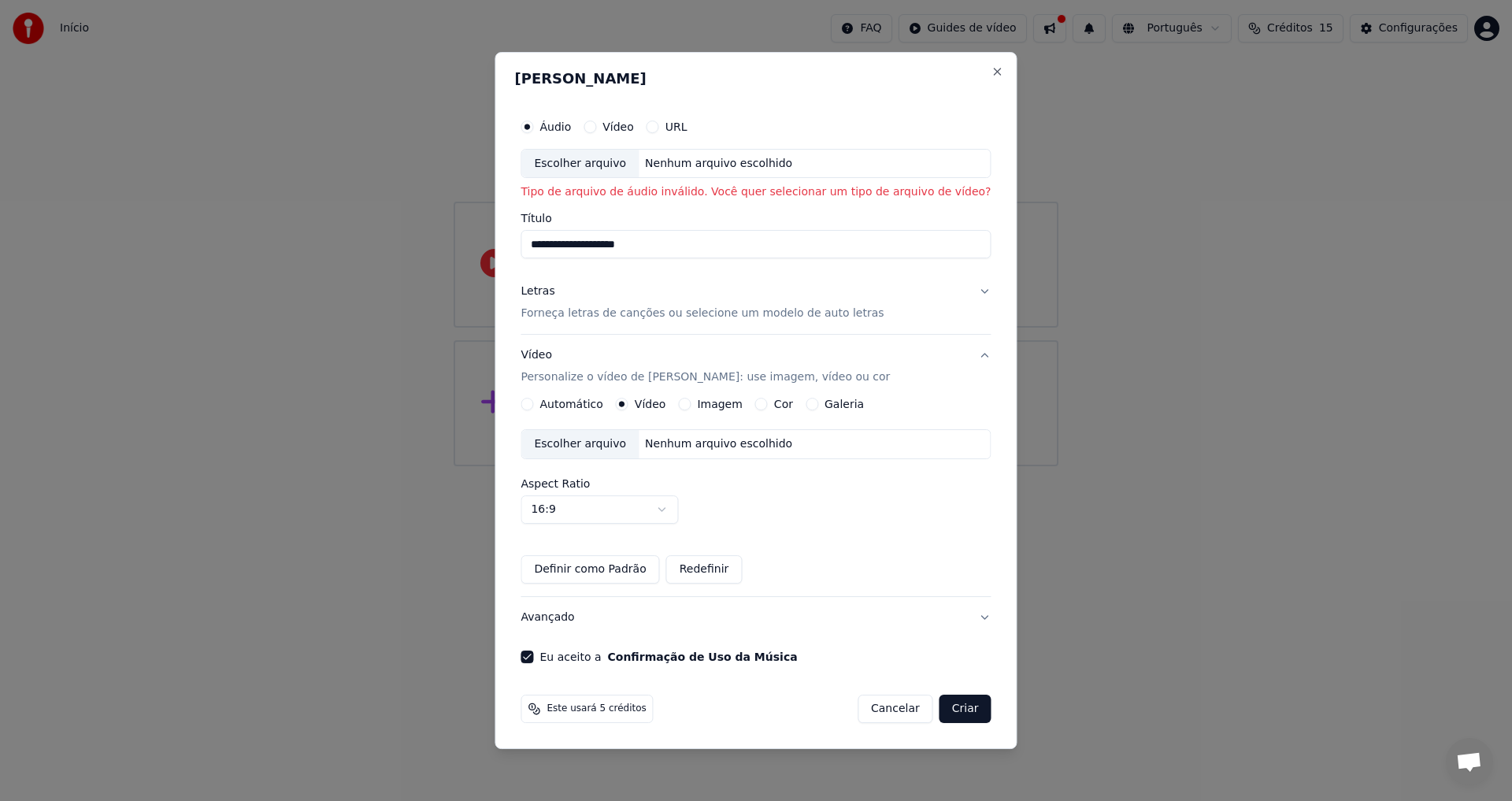
type input "**********"
click at [608, 652] on button "Confirmação de Uso da Música" at bounding box center [703, 657] width 190 height 11
click at [961, 293] on button "Letras Forneça letras de canções ou selecione um modelo de auto letras" at bounding box center [755, 304] width 471 height 63
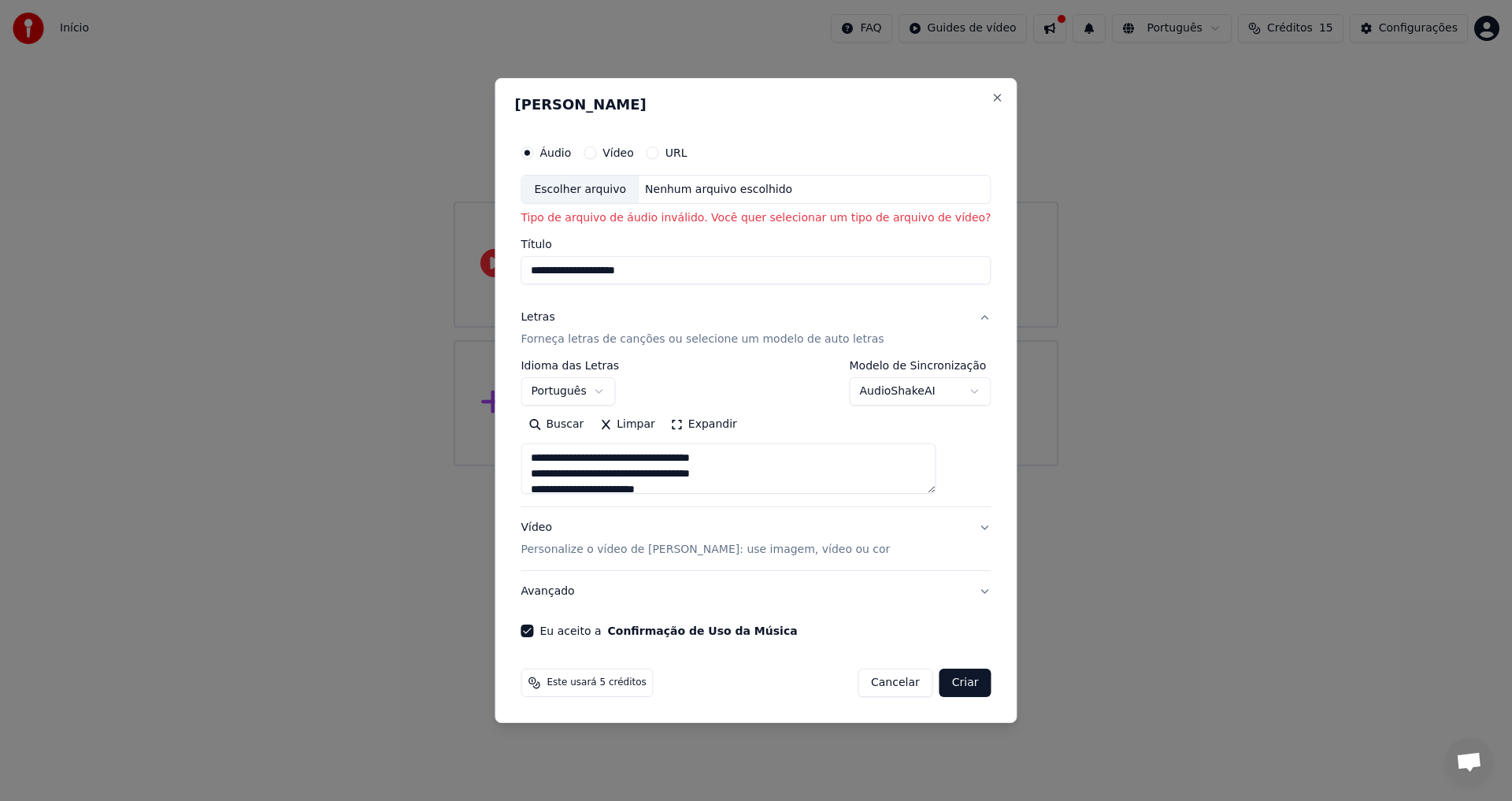
click at [940, 681] on button "Criar" at bounding box center [966, 682] width 52 height 28
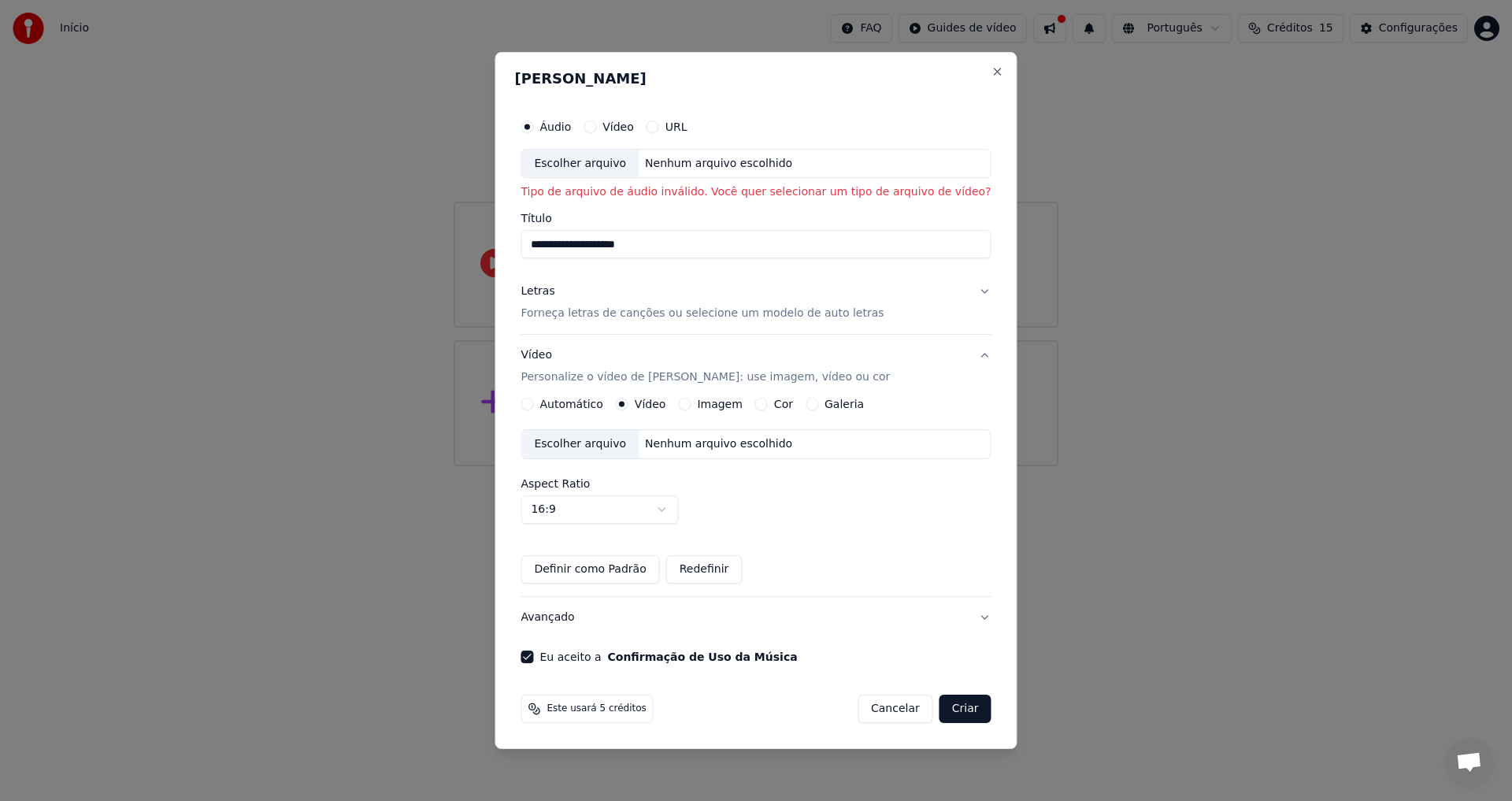
click at [949, 709] on button "Criar" at bounding box center [966, 708] width 52 height 28
click at [946, 705] on button "Criar" at bounding box center [966, 708] width 52 height 28
click at [945, 705] on button "Criar" at bounding box center [966, 708] width 52 height 28
click at [946, 705] on button "Criar" at bounding box center [966, 708] width 52 height 28
click at [654, 144] on div "Áudio Vídeo URL Escolher arquivo Nenhum arquivo escolhido" at bounding box center [755, 145] width 471 height 68
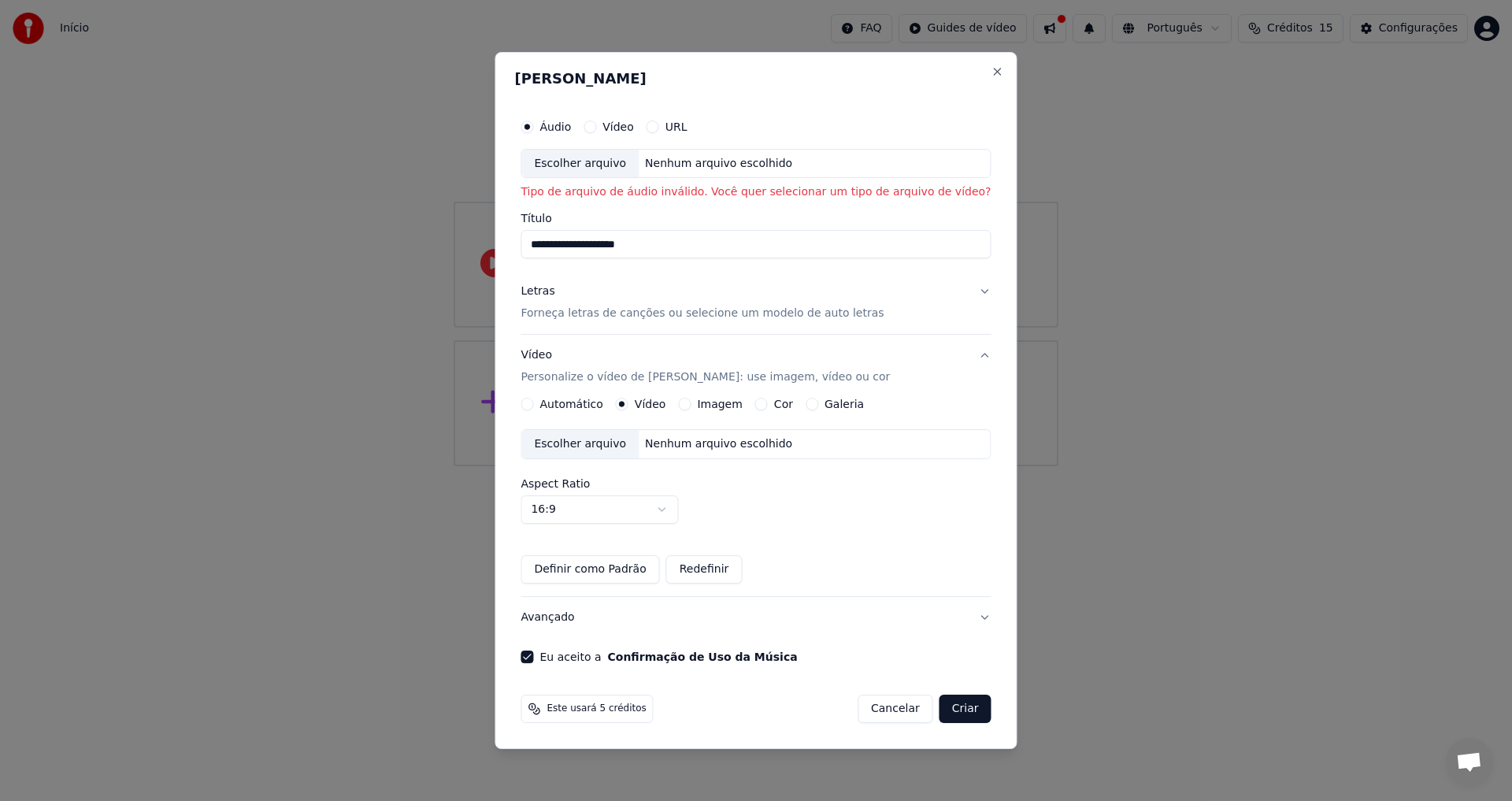
click at [639, 160] on div "Escolher arquivo" at bounding box center [580, 164] width 117 height 28
click at [979, 70] on div "**********" at bounding box center [755, 401] width 522 height 697
click at [952, 74] on h2 "Criar Karaokê" at bounding box center [755, 79] width 482 height 14
click at [992, 70] on button "Close" at bounding box center [998, 72] width 13 height 13
click at [970, 70] on html "Início FAQ Guides de vídeo Português Créditos 15 Configurações Bem-vindo ao You…" at bounding box center [756, 233] width 1512 height 467
